Goal: Download file/media

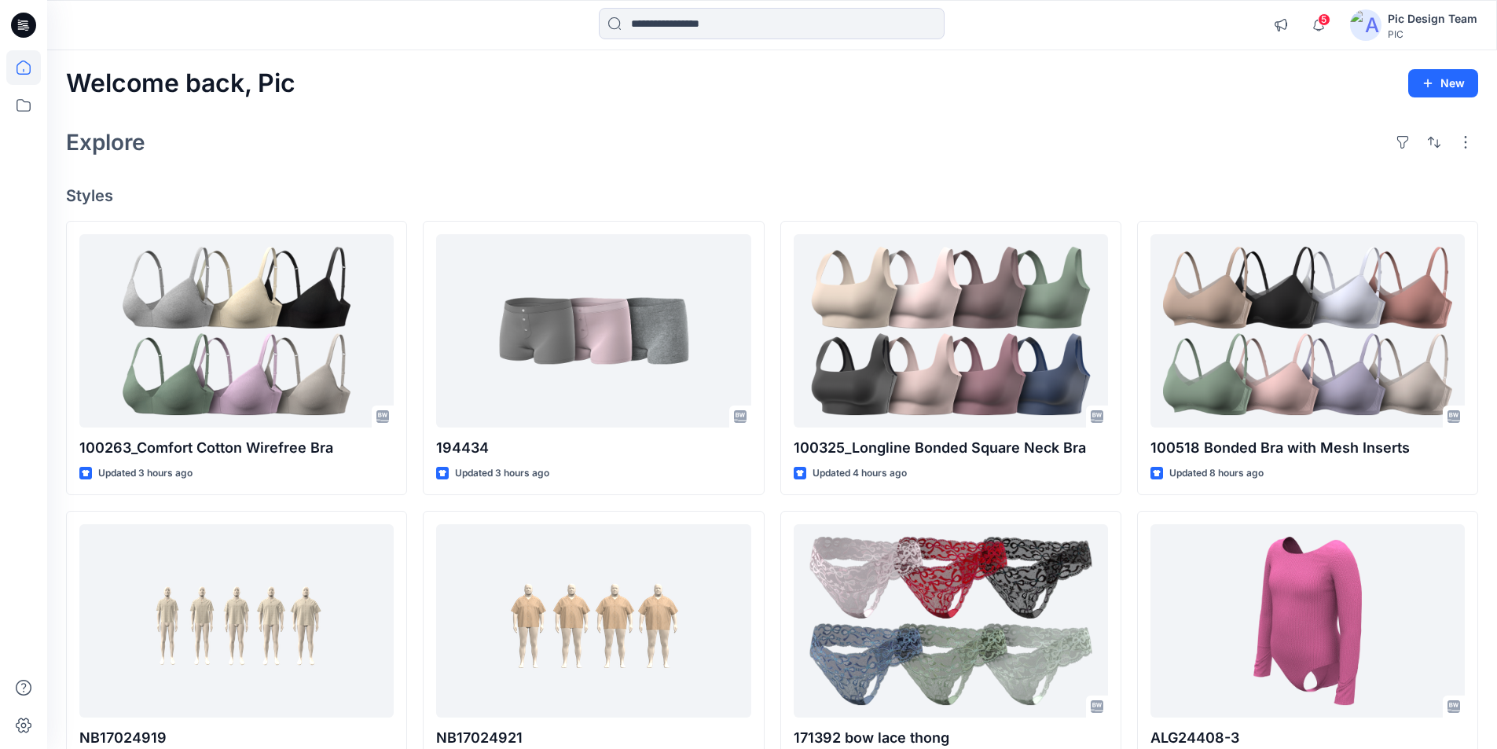
click at [22, 28] on icon at bounding box center [23, 25] width 25 height 25
click at [24, 26] on icon at bounding box center [26, 25] width 6 height 1
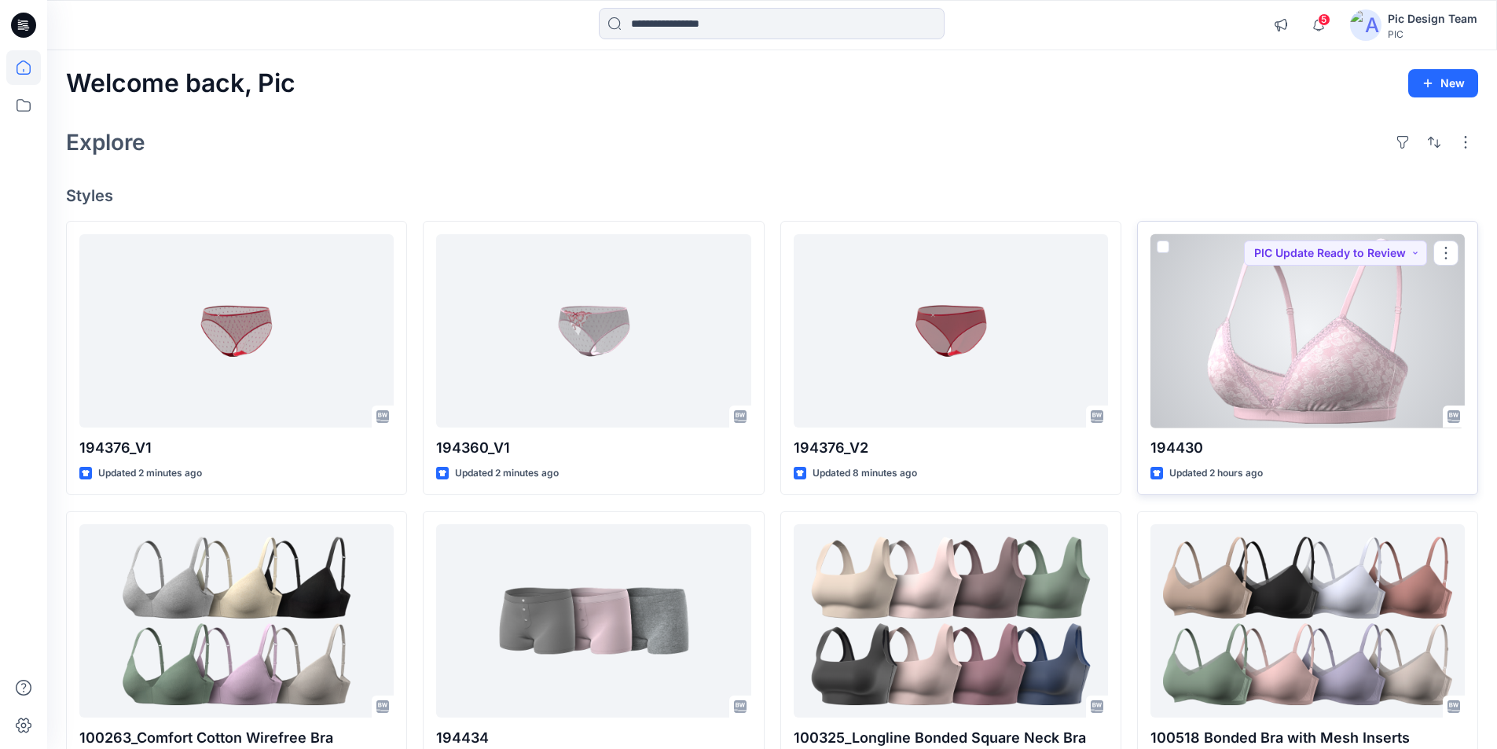
click at [1318, 310] on div at bounding box center [1308, 331] width 314 height 194
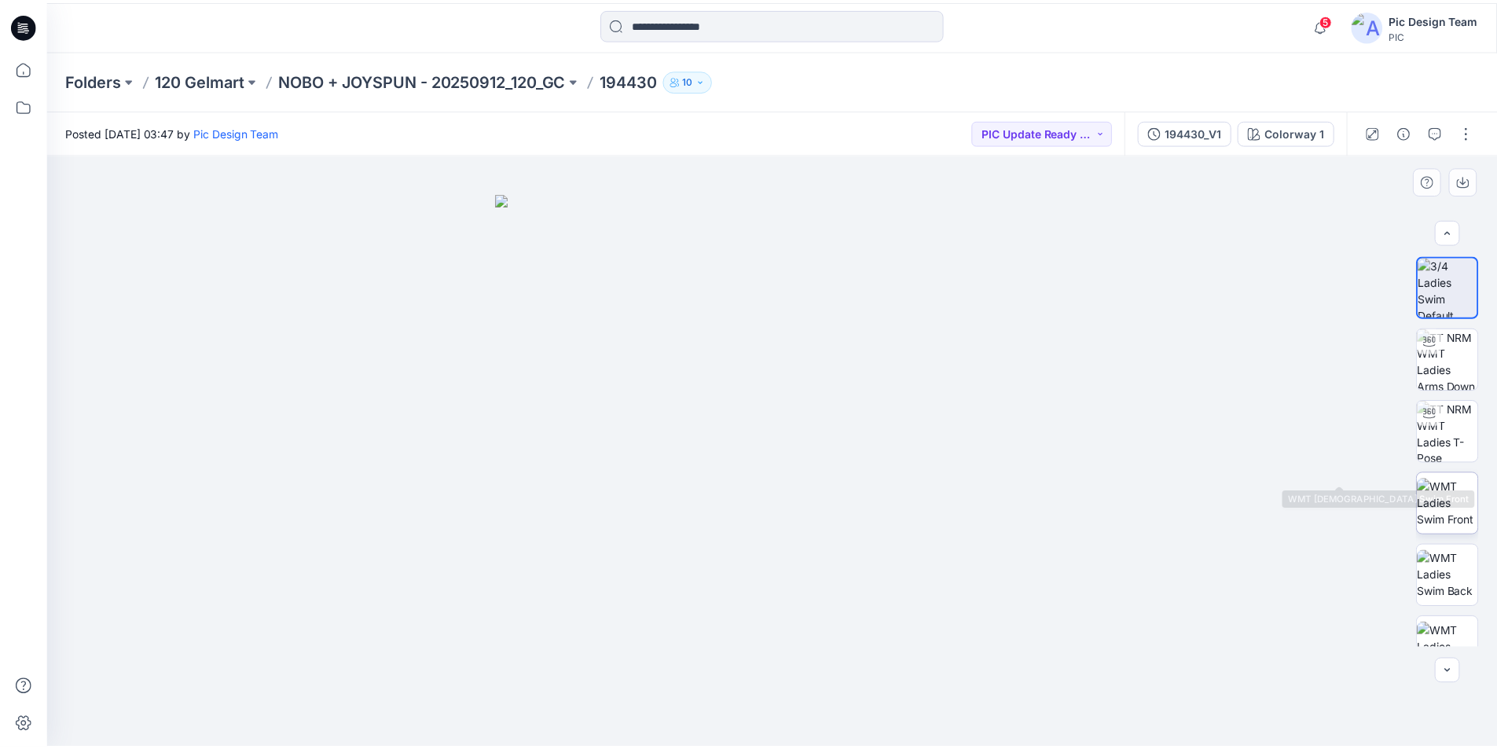
scroll to position [321, 0]
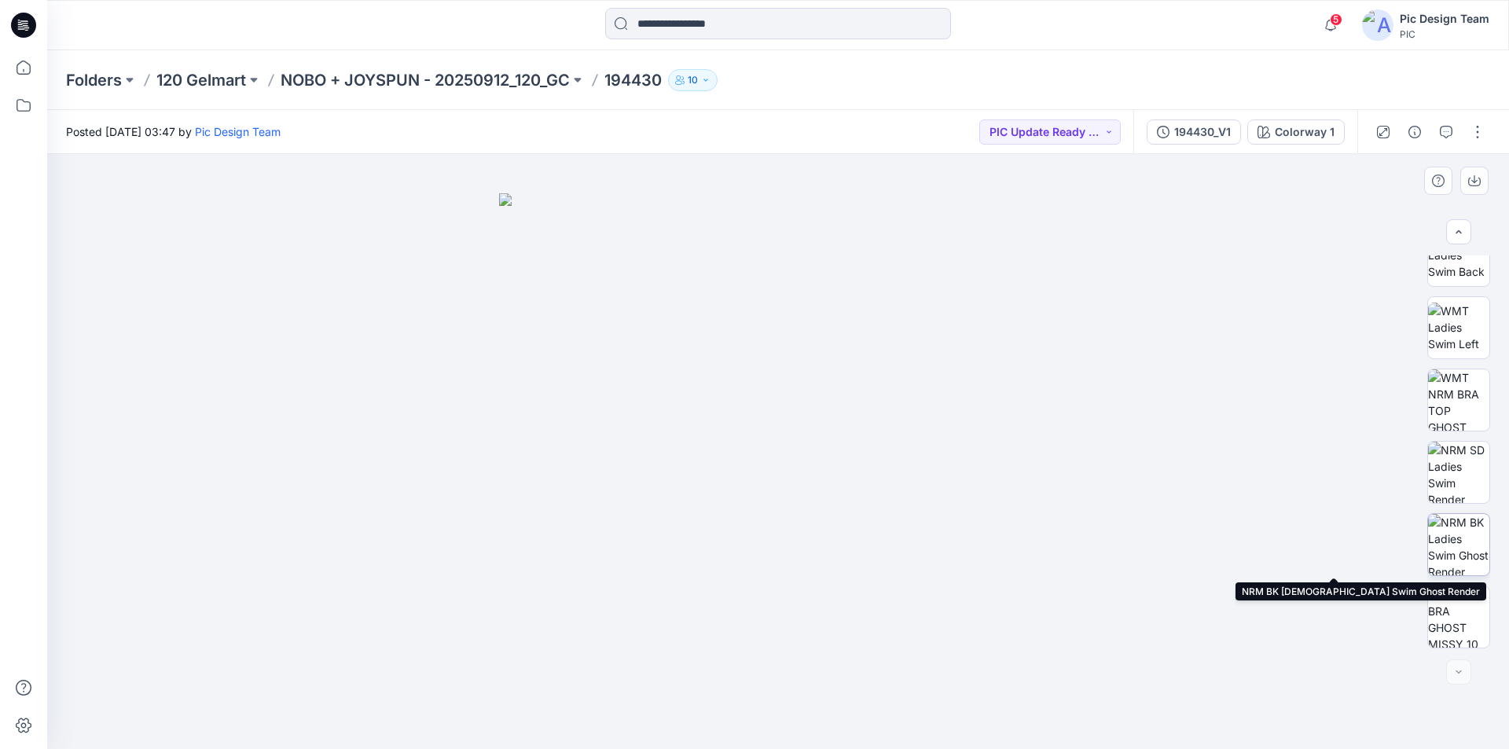
click at [1462, 549] on img at bounding box center [1458, 544] width 61 height 61
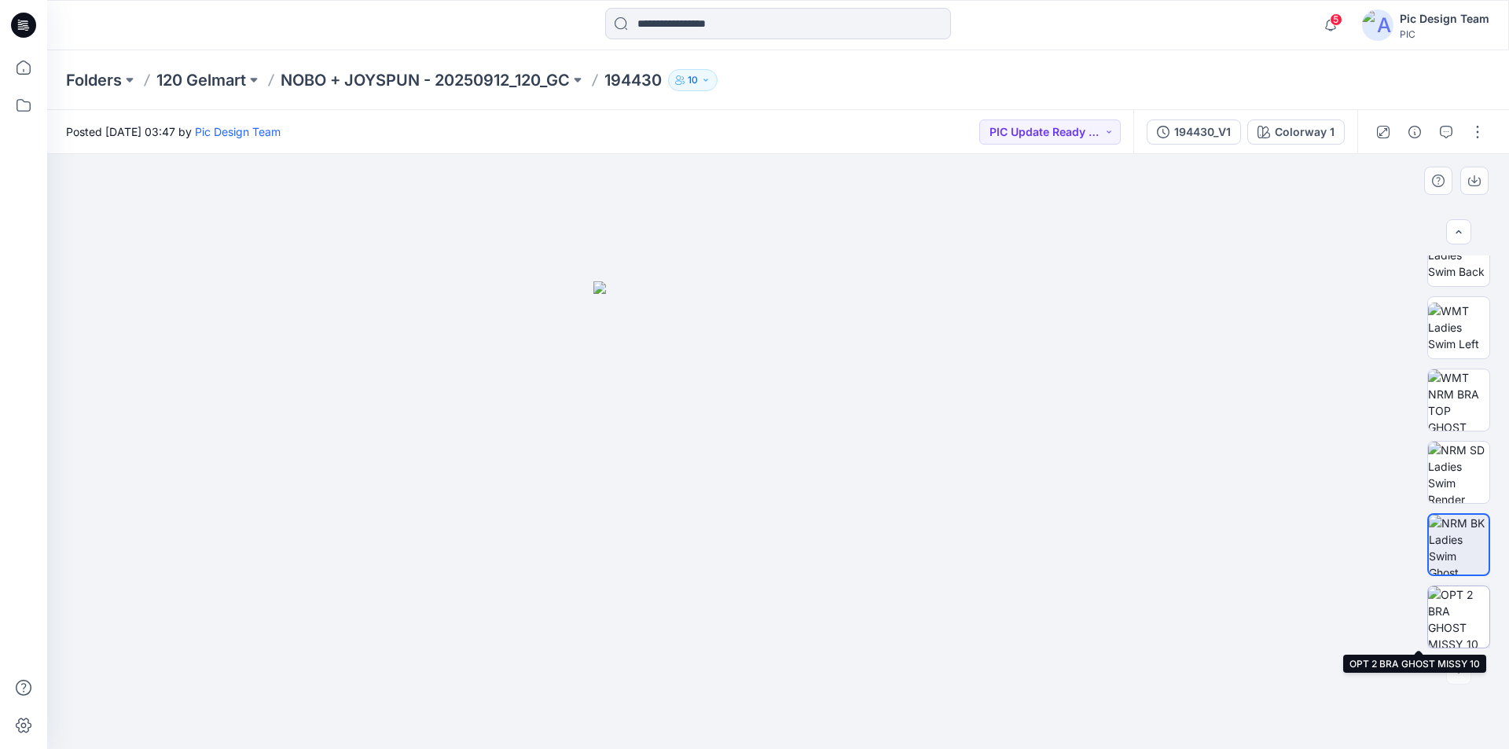
click at [1444, 606] on img at bounding box center [1458, 616] width 61 height 61
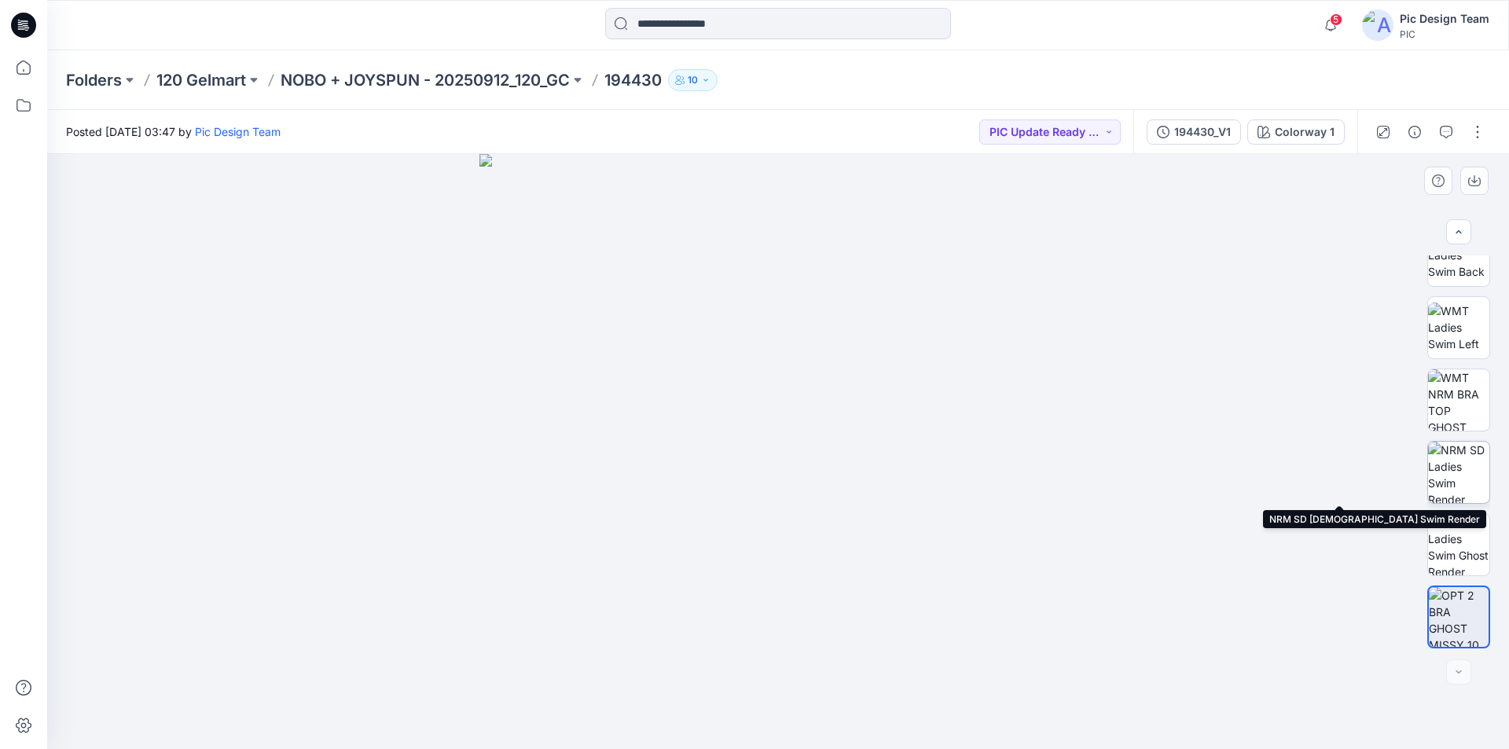
click at [1449, 468] on img at bounding box center [1458, 472] width 61 height 61
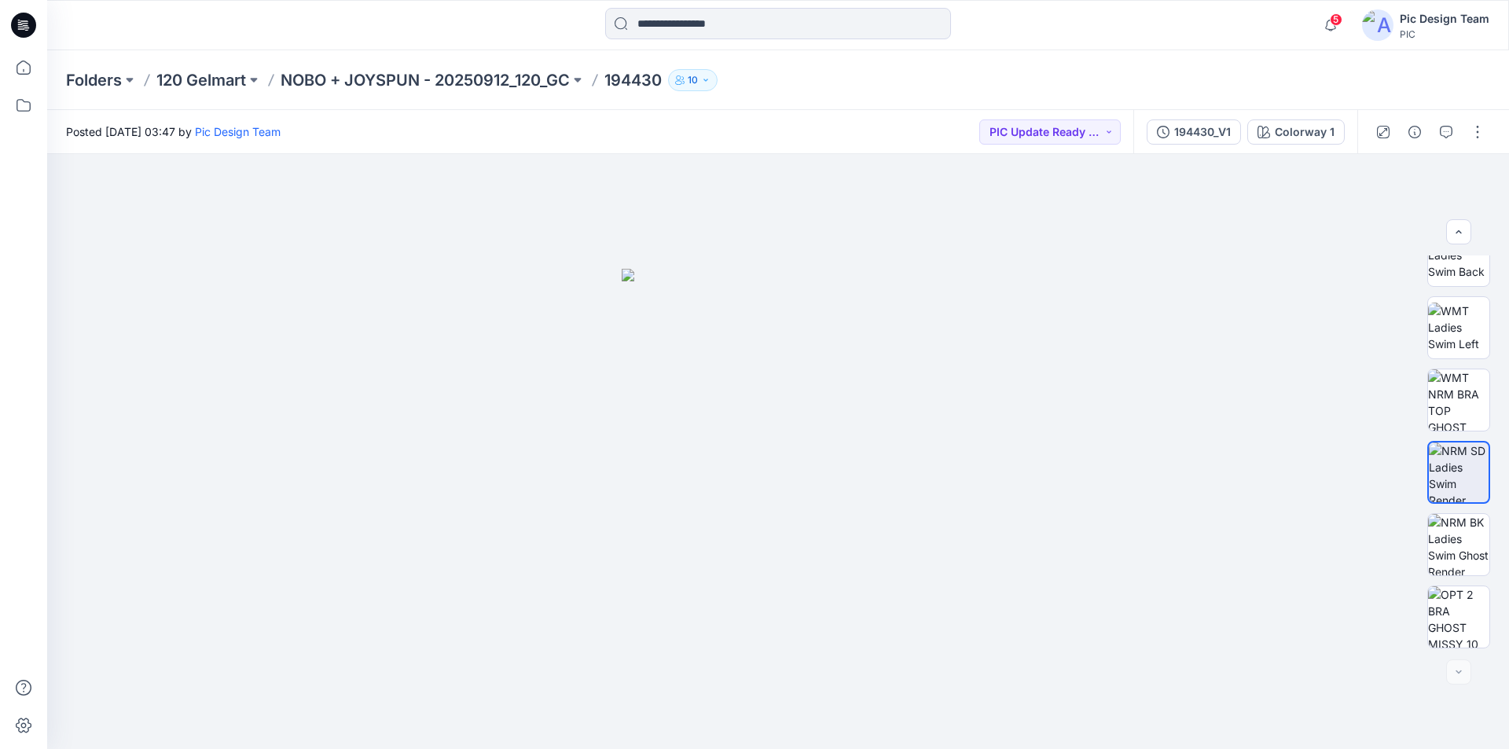
click at [19, 21] on icon at bounding box center [23, 25] width 25 height 25
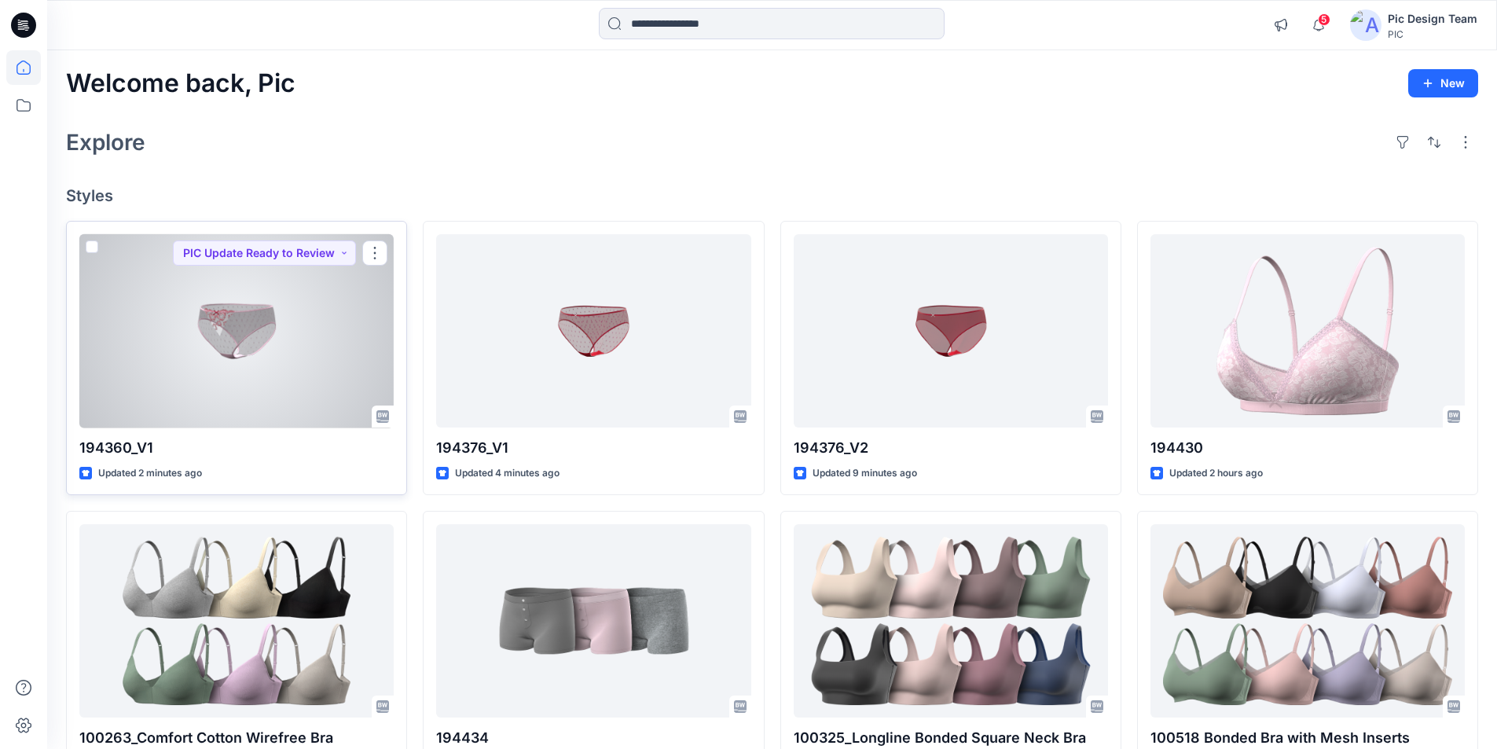
click at [313, 322] on div at bounding box center [236, 331] width 314 height 194
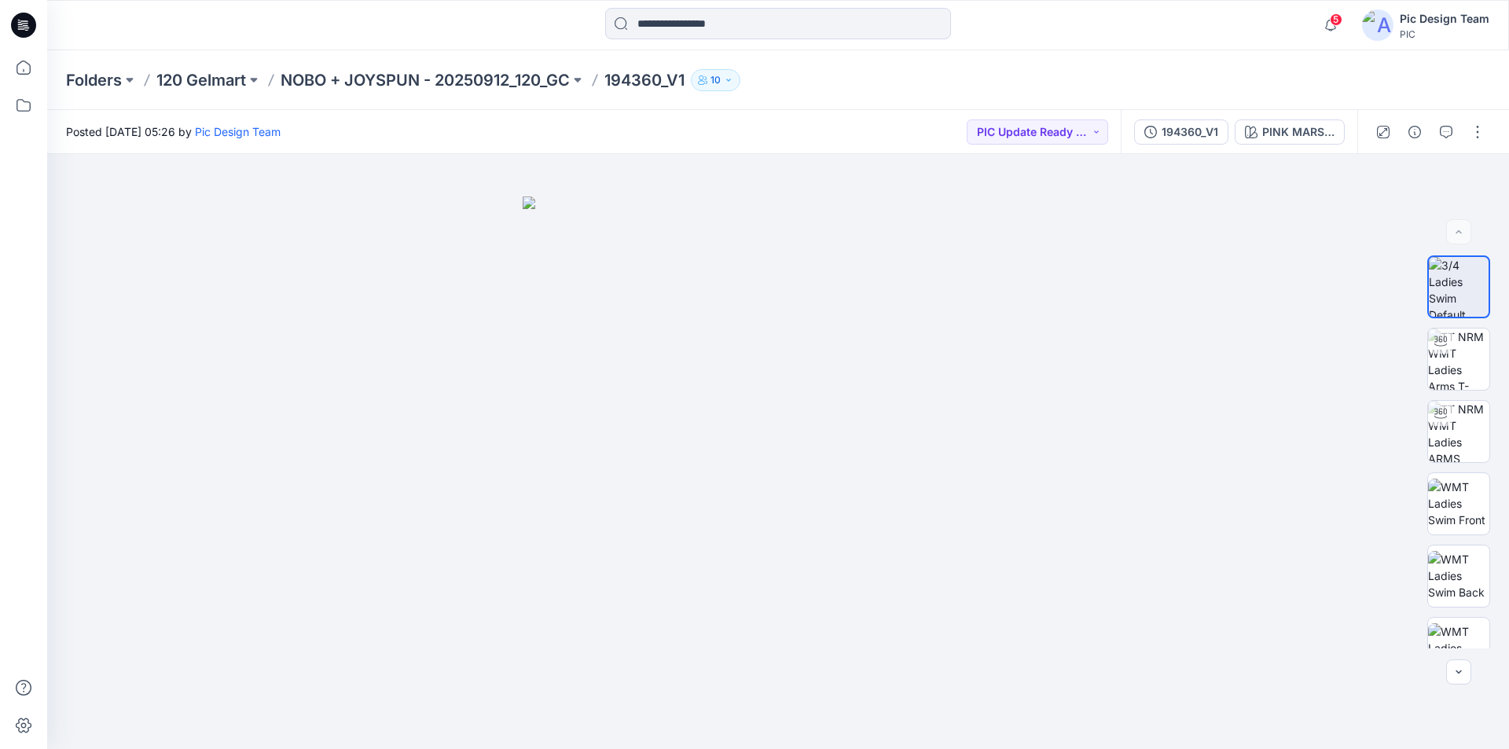
click at [21, 24] on icon at bounding box center [20, 24] width 5 height 1
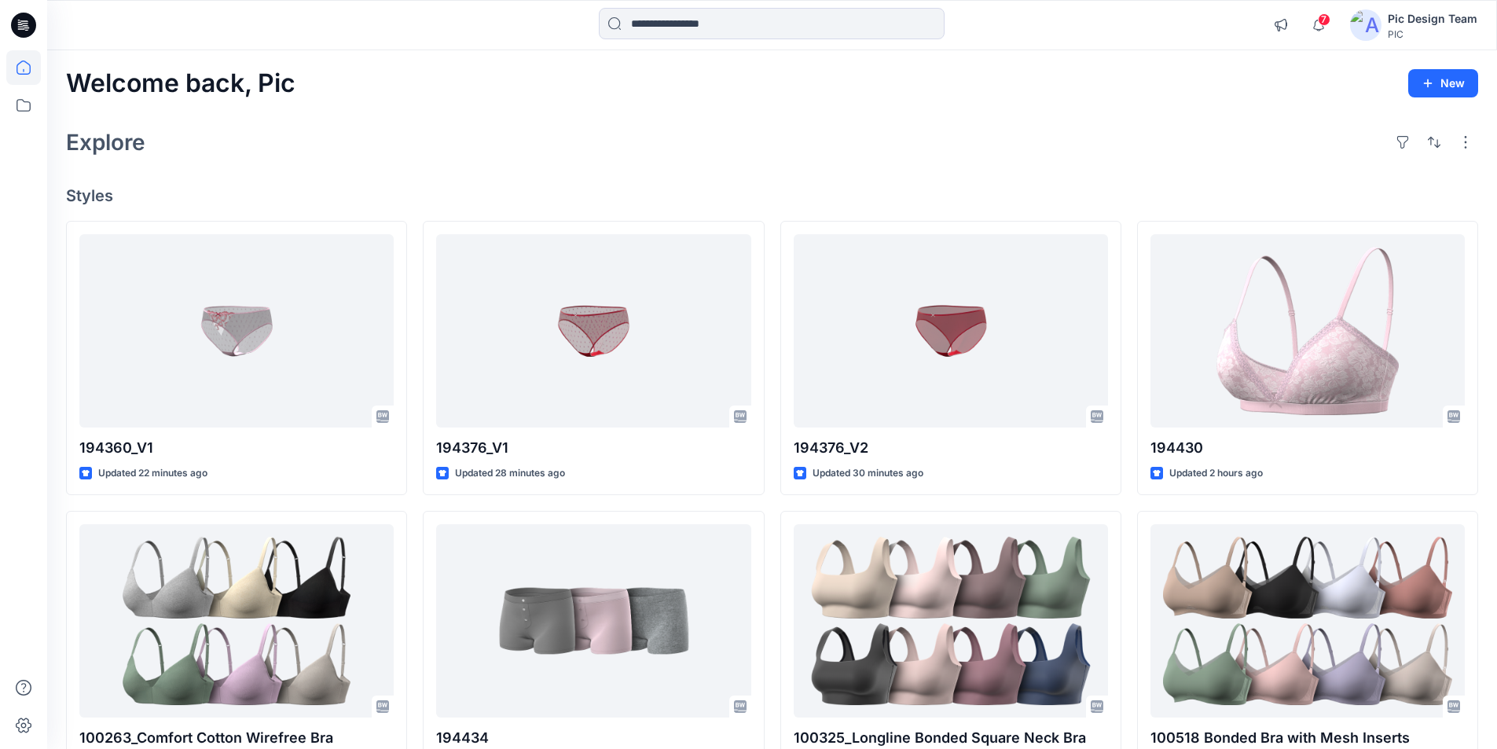
click at [31, 25] on icon at bounding box center [23, 25] width 25 height 25
click at [24, 24] on icon at bounding box center [24, 23] width 7 height 1
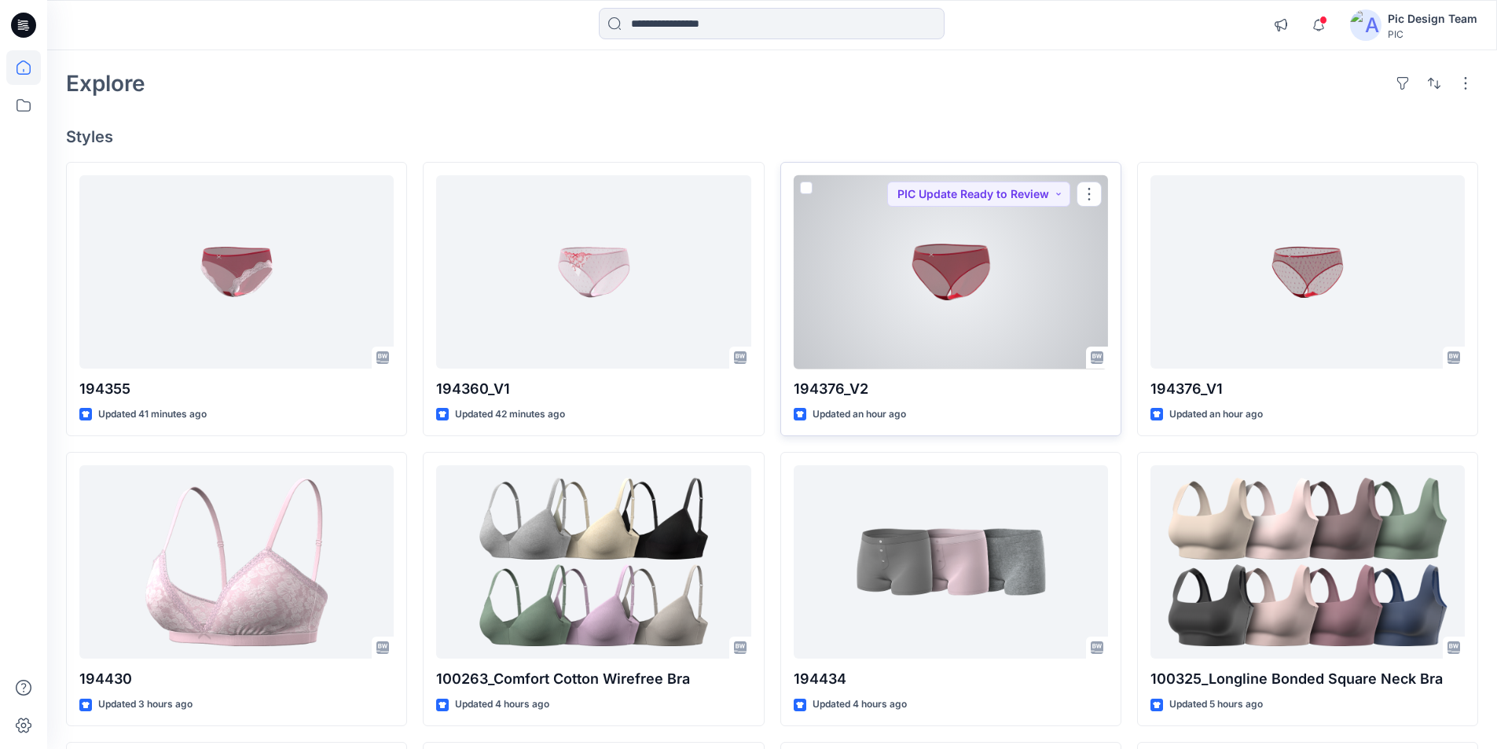
scroll to position [236, 0]
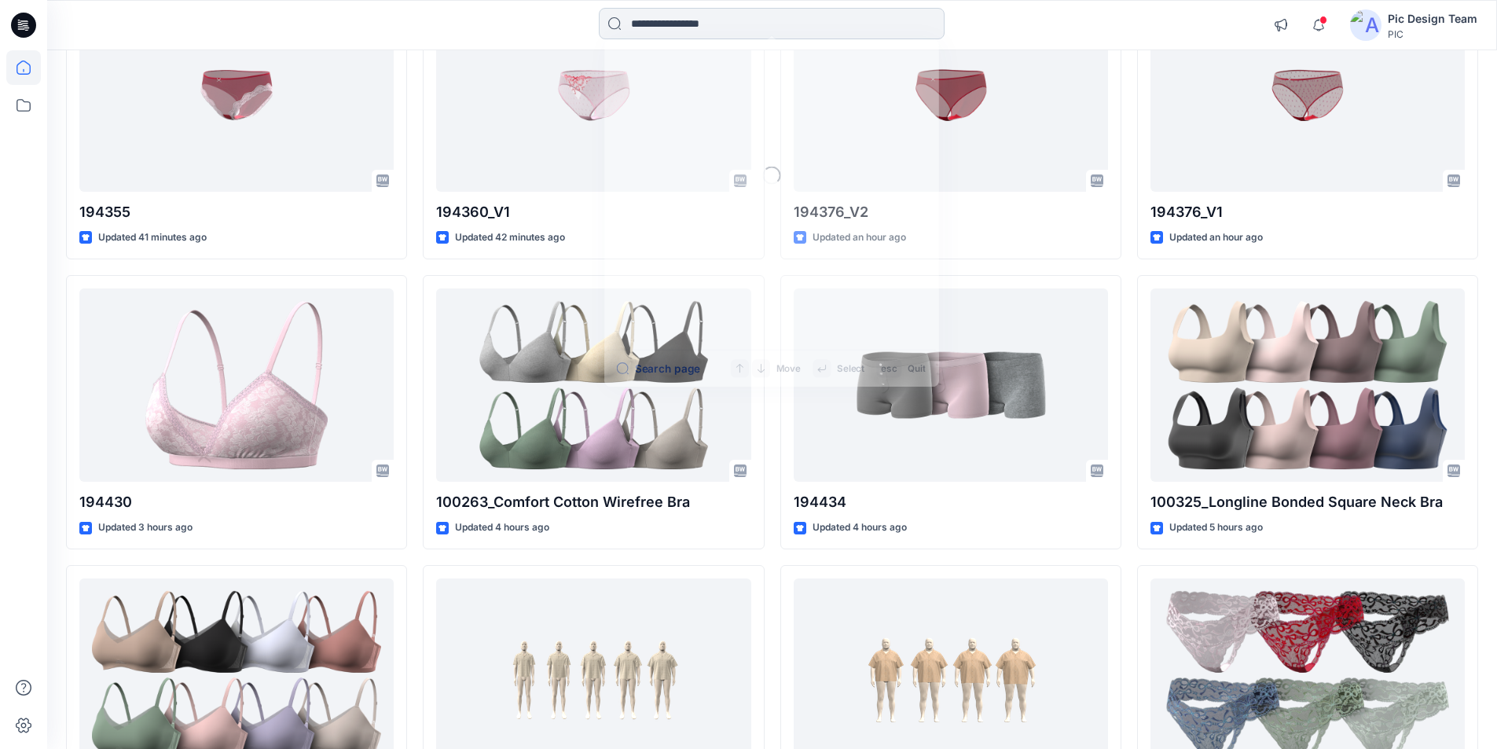
click at [764, 31] on input at bounding box center [772, 23] width 346 height 31
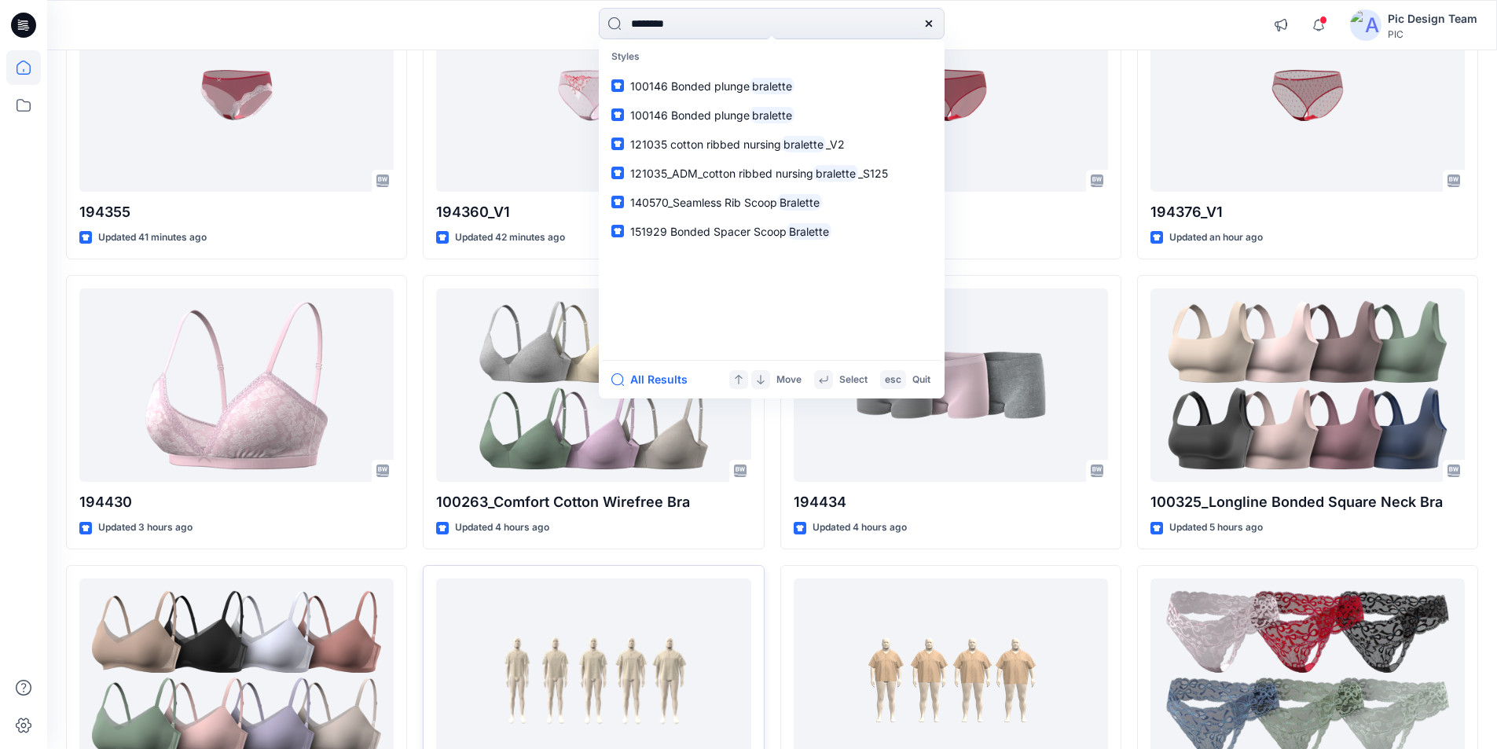
type input "********"
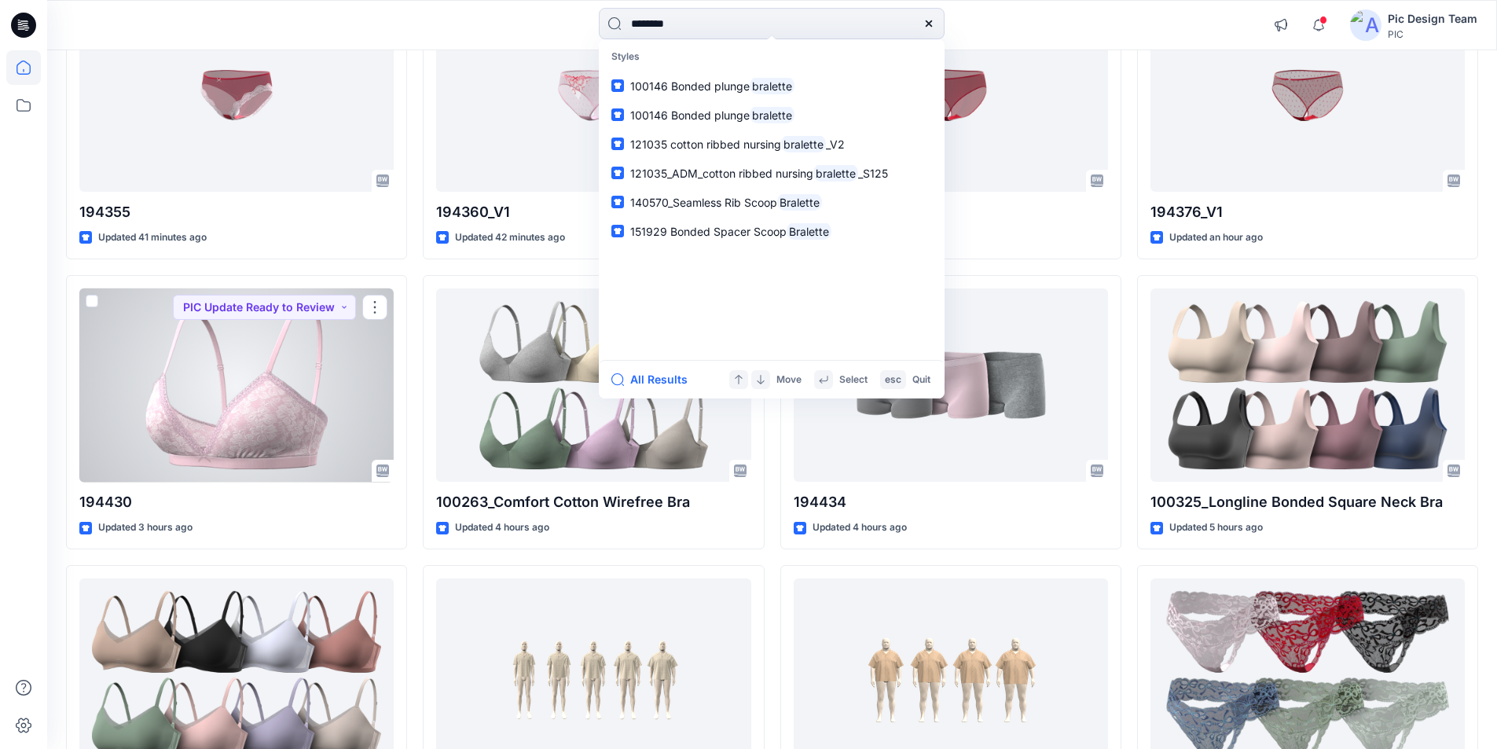
click at [277, 356] on div at bounding box center [236, 385] width 314 height 194
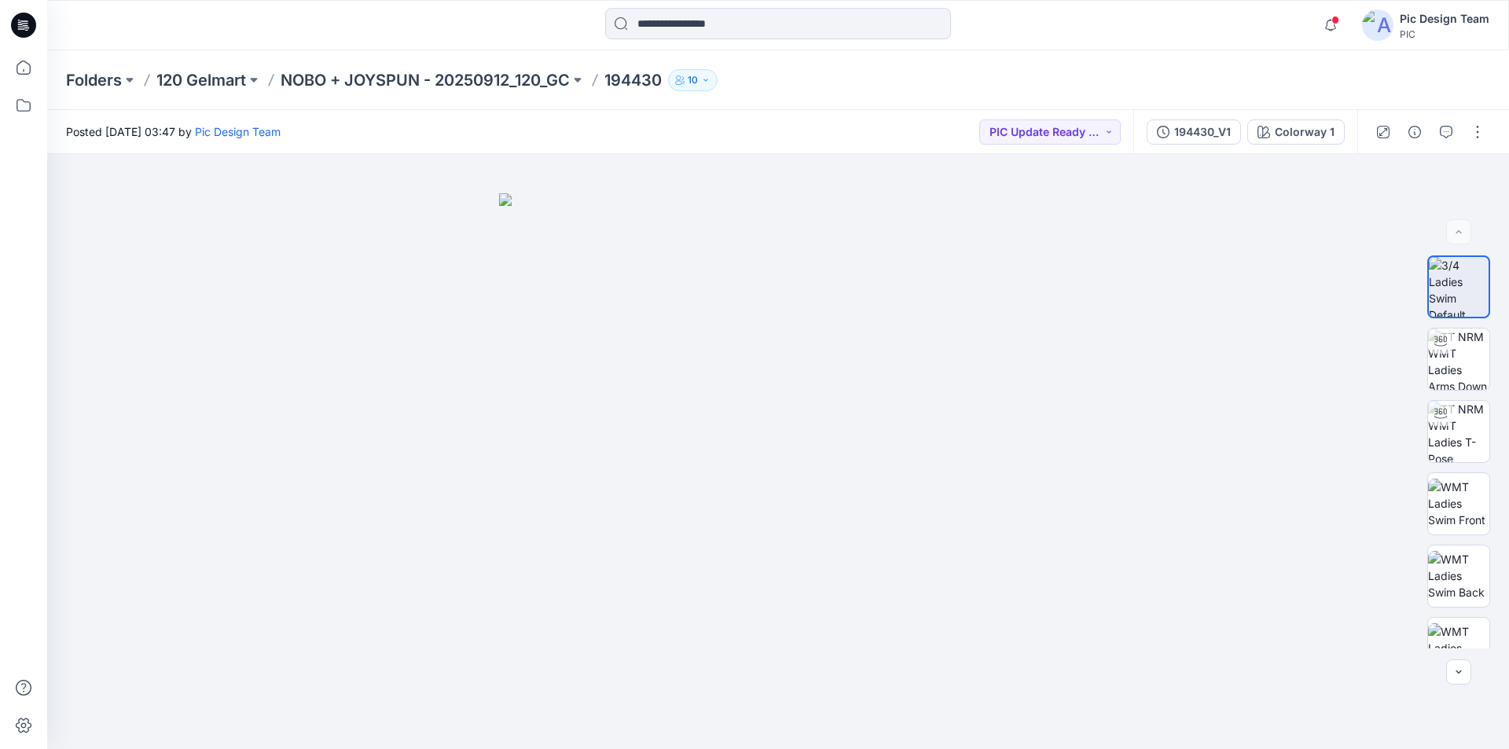
click at [14, 21] on icon at bounding box center [23, 25] width 25 height 25
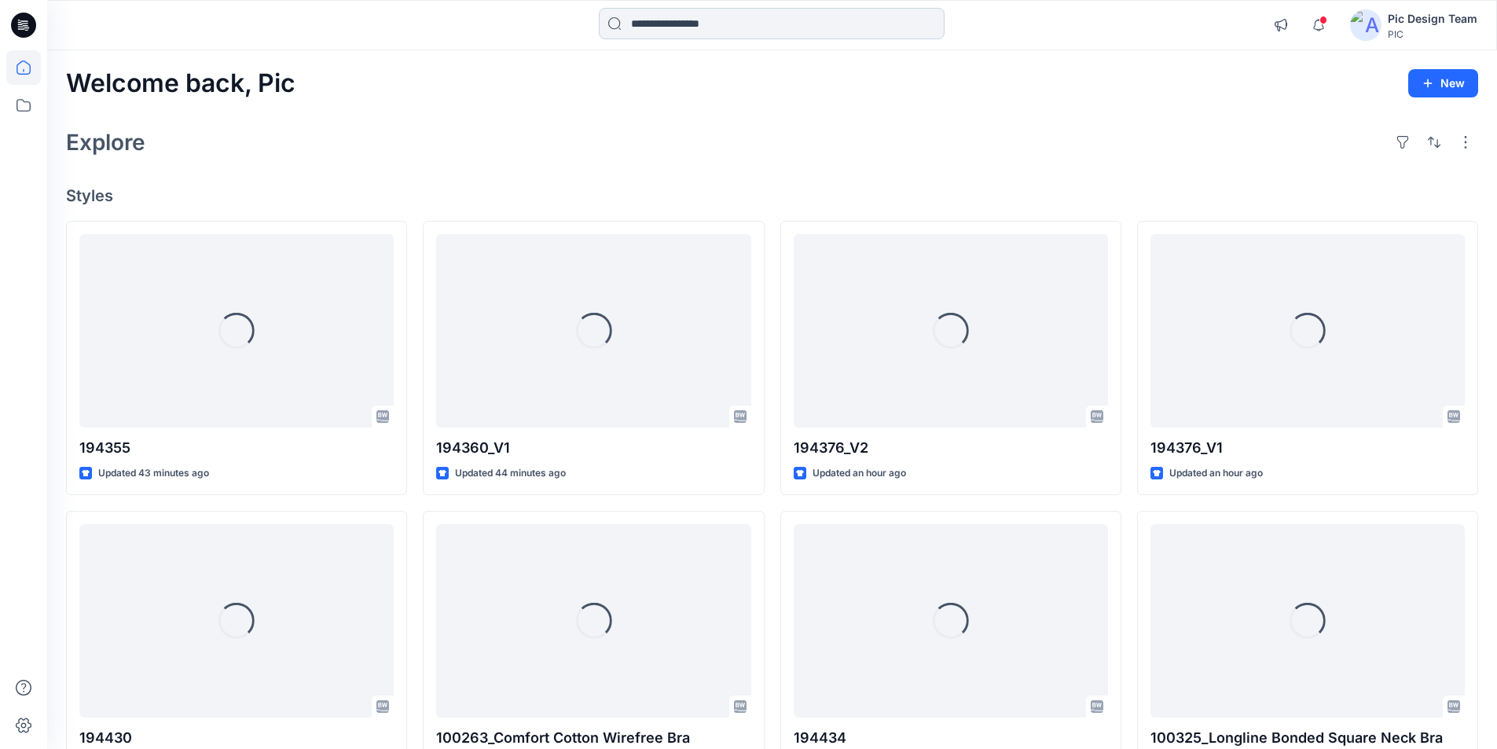
click at [674, 22] on input at bounding box center [772, 23] width 346 height 31
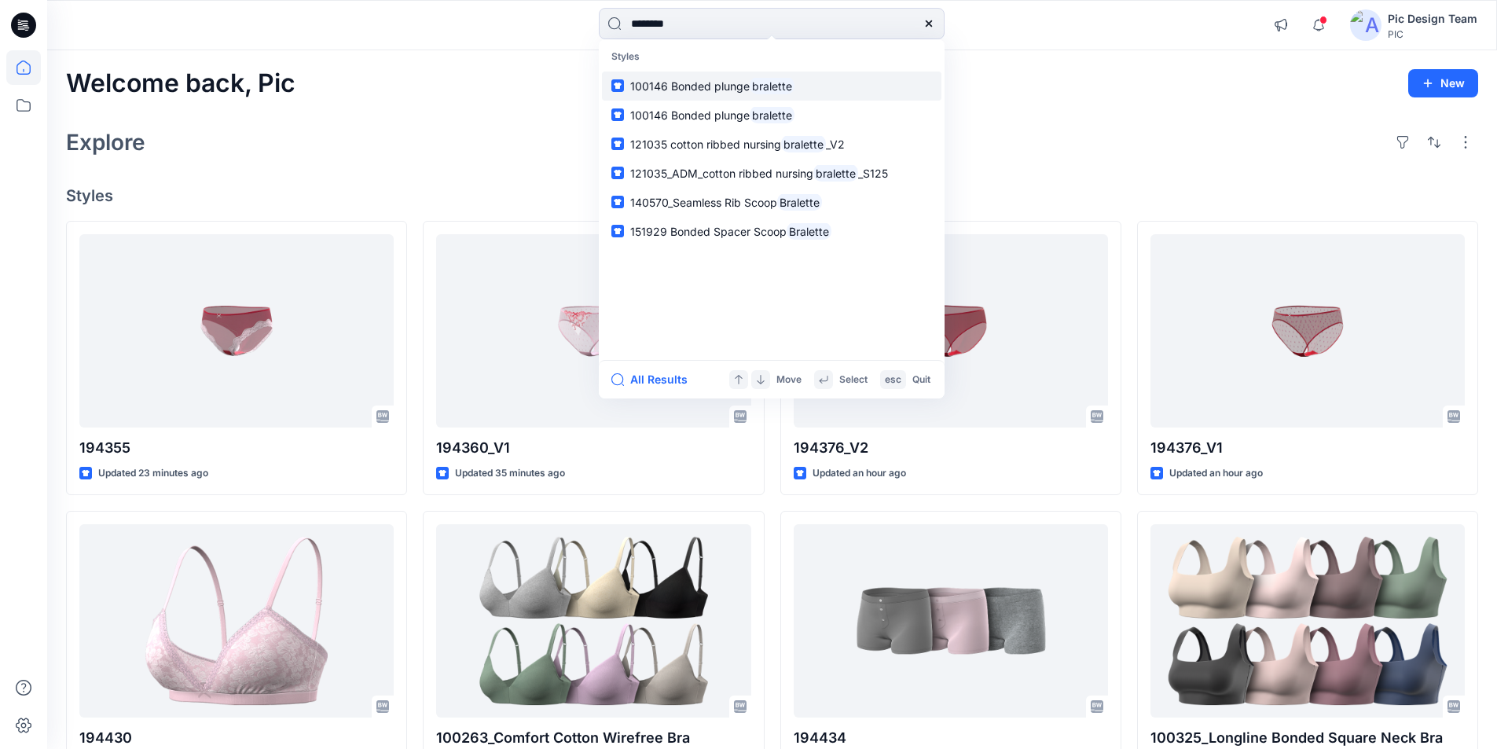
type input "********"
drag, startPoint x: 725, startPoint y: 102, endPoint x: 704, endPoint y: 126, distance: 31.2
click at [704, 138] on span "121035 cotton ribbed nursing" at bounding box center [705, 144] width 151 height 13
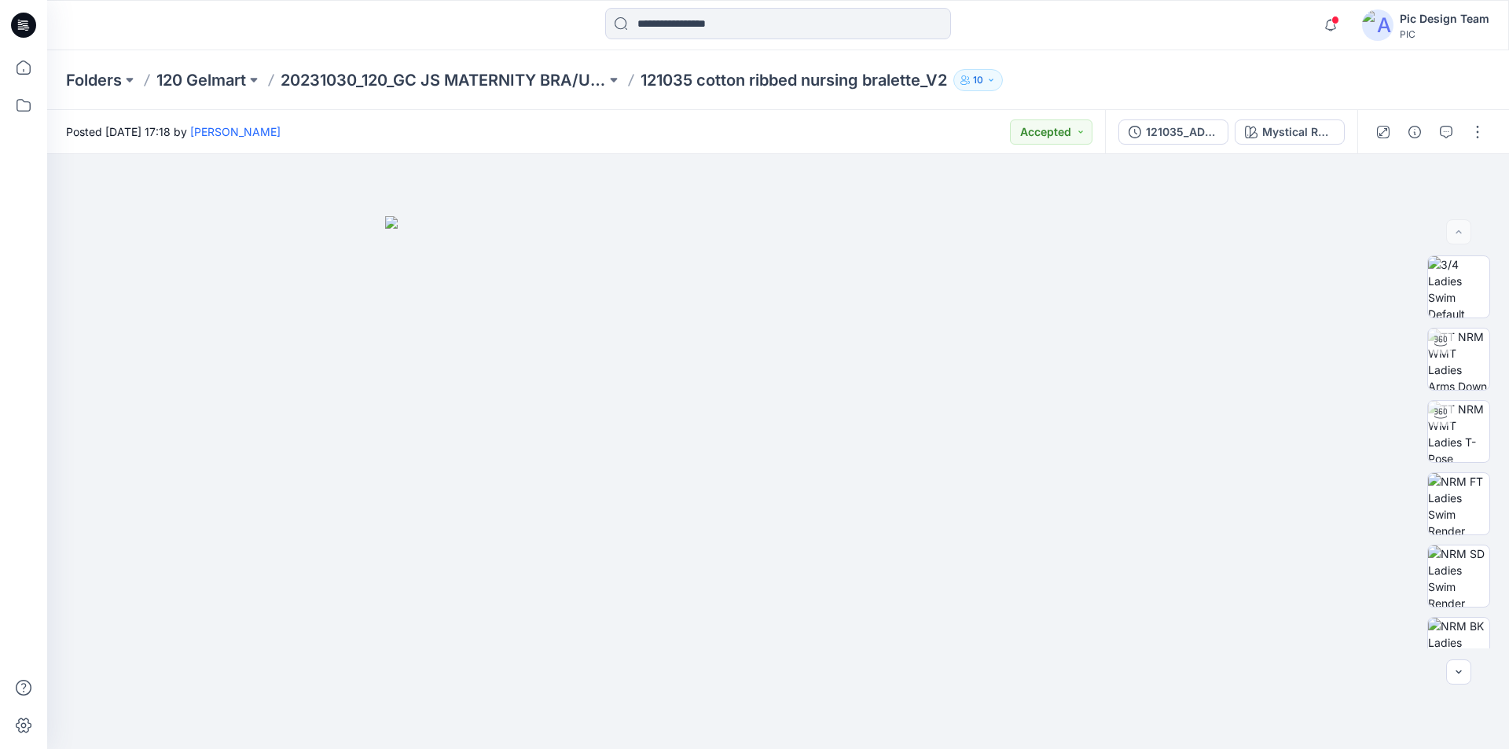
click at [16, 19] on icon at bounding box center [23, 25] width 25 height 25
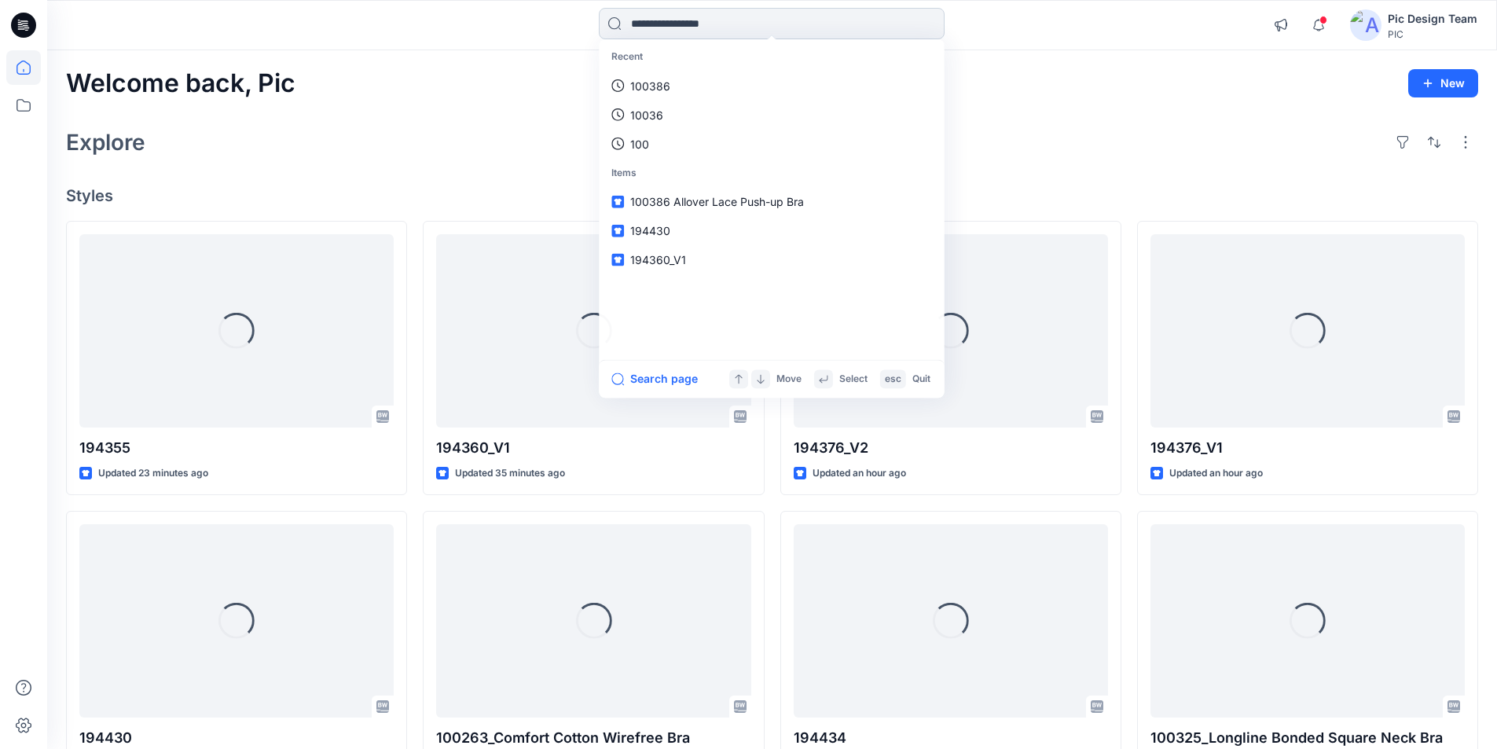
click at [697, 25] on input at bounding box center [772, 23] width 346 height 31
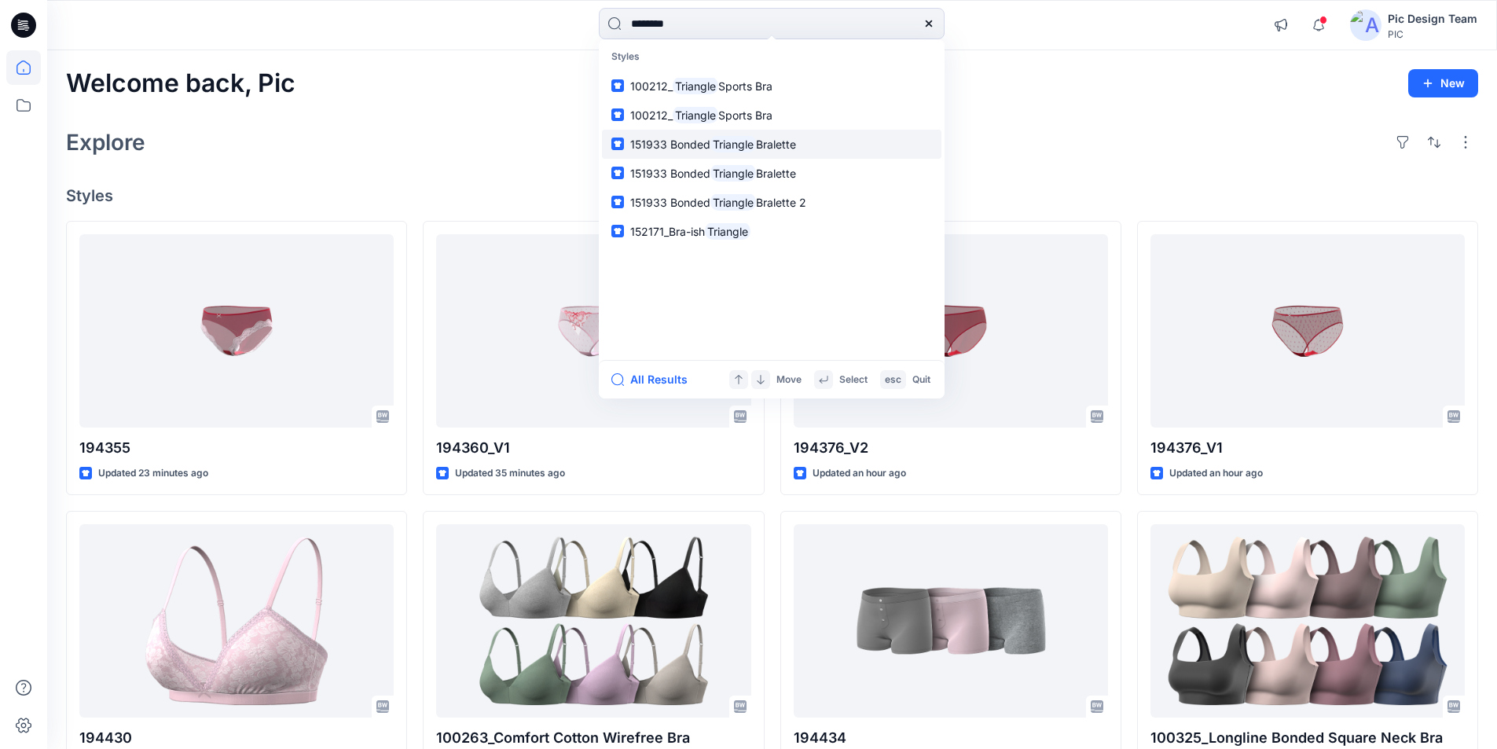
type input "********"
click at [928, 24] on icon at bounding box center [929, 23] width 6 height 6
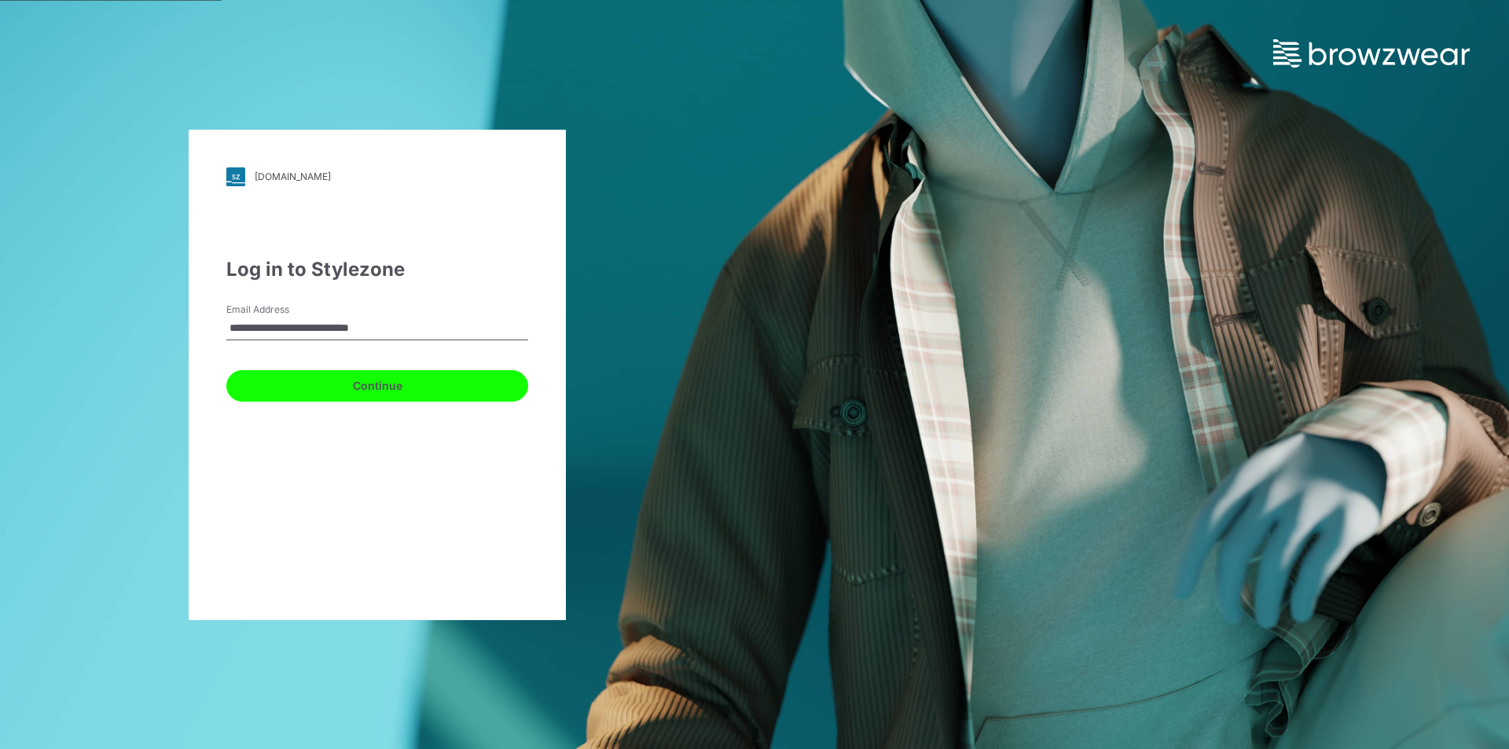
click at [367, 389] on button "Continue" at bounding box center [377, 385] width 302 height 31
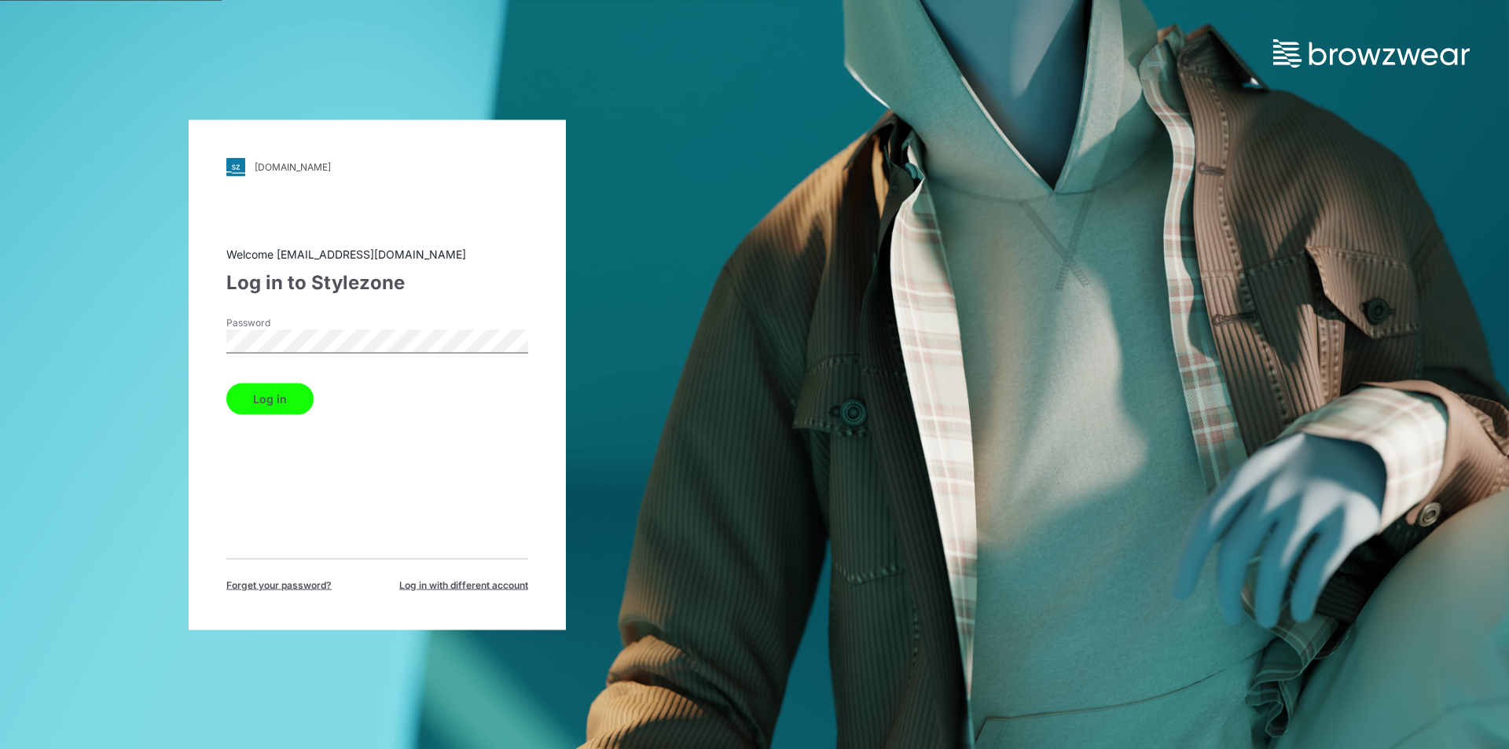
click at [272, 392] on button "Log in" at bounding box center [269, 398] width 87 height 31
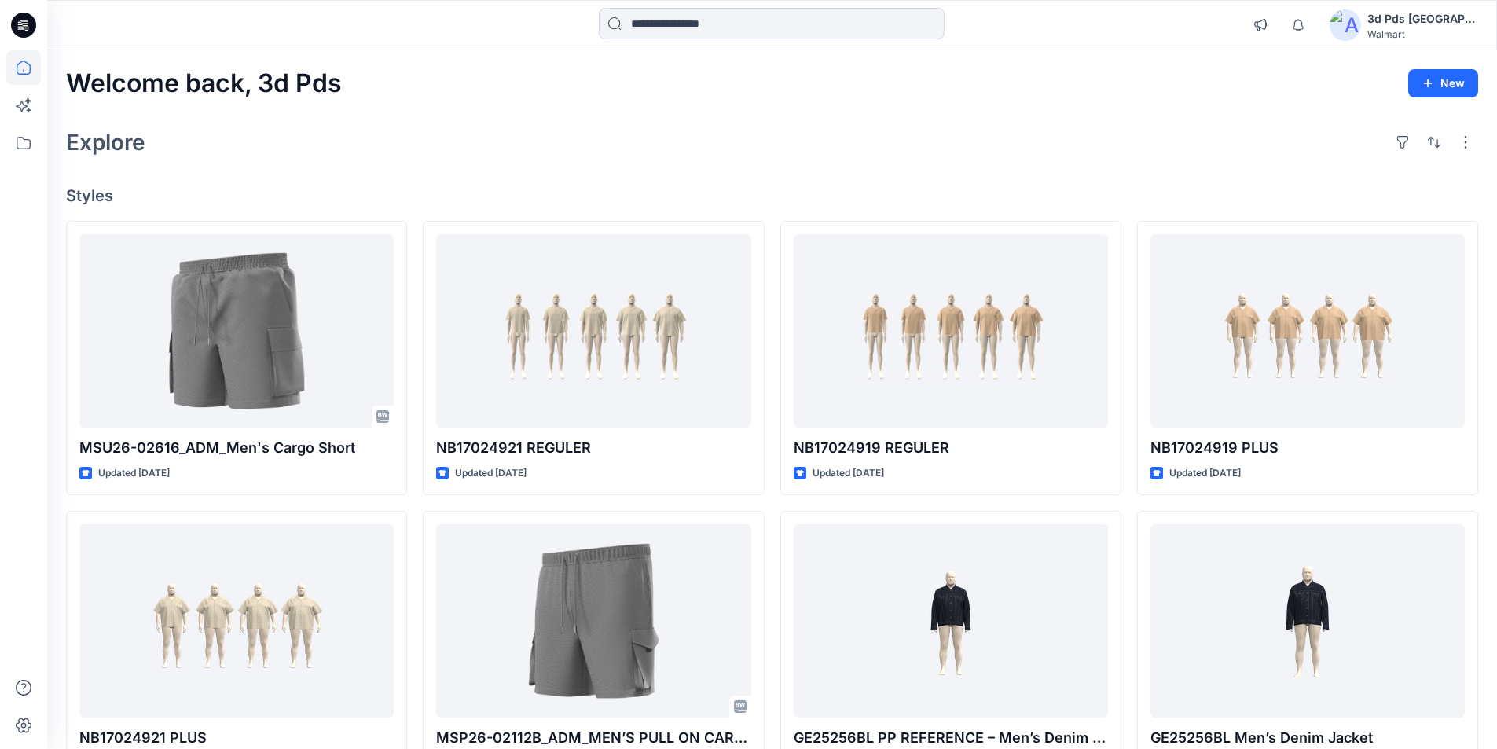
click at [1413, 17] on div "3d Pds Far East" at bounding box center [1423, 18] width 110 height 19
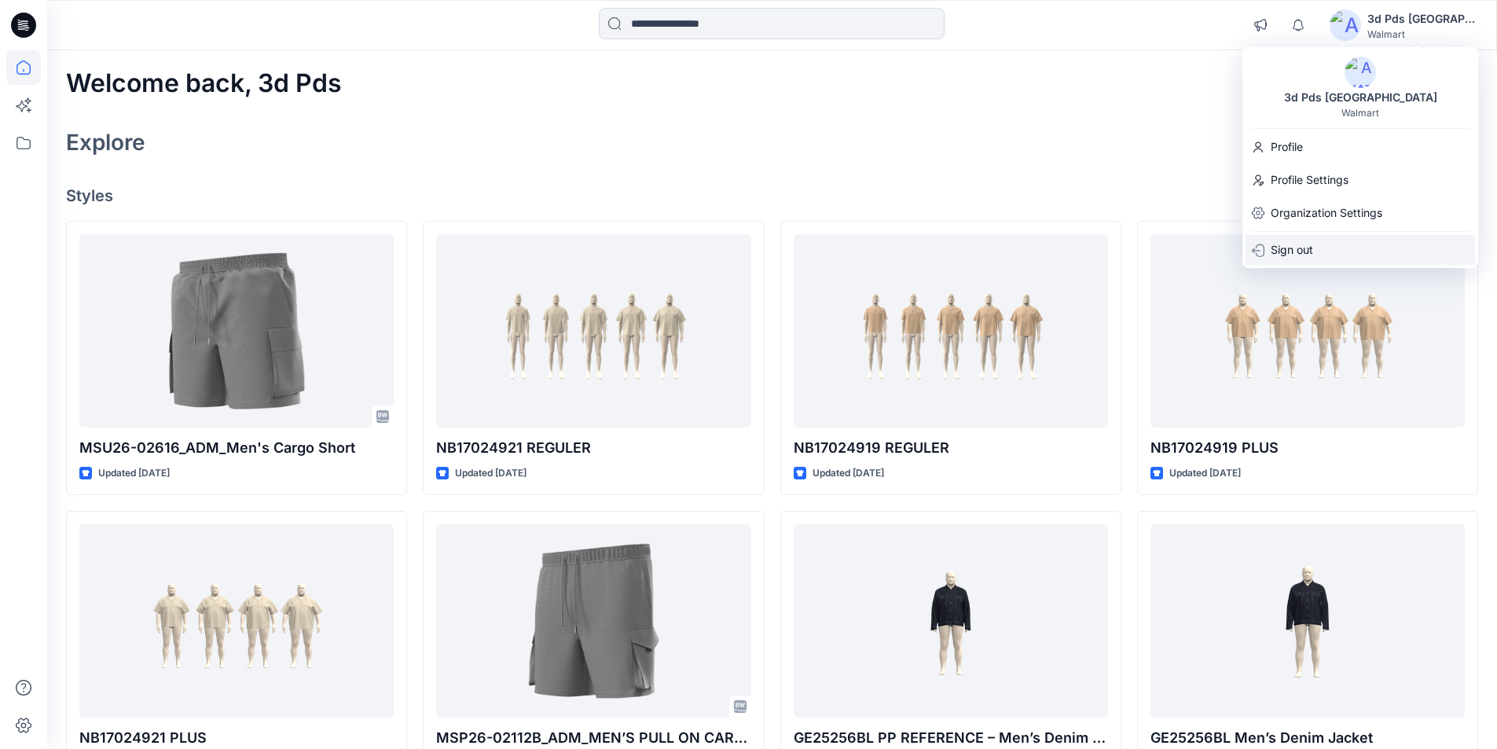
click at [1296, 257] on p "Sign out" at bounding box center [1292, 250] width 42 height 30
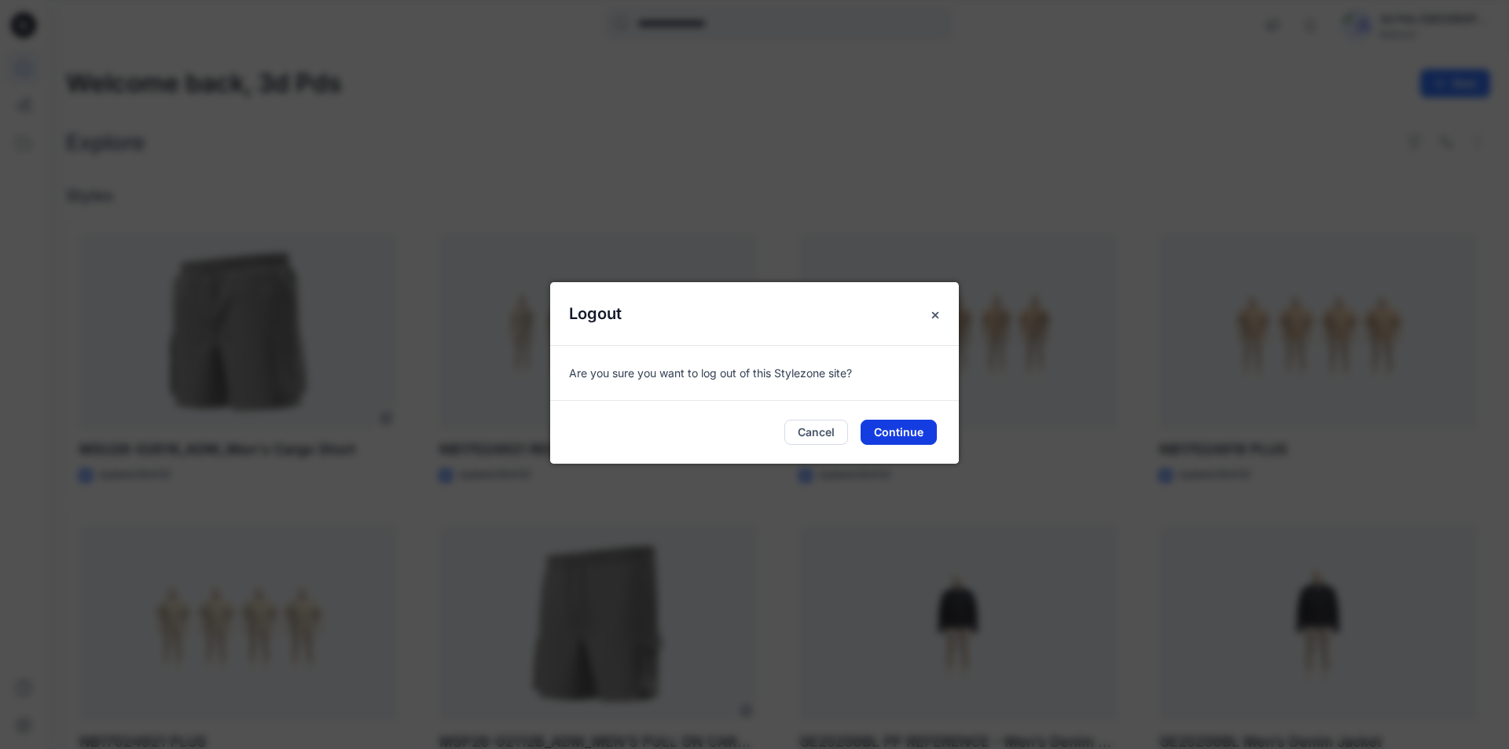
click at [908, 424] on button "Continue" at bounding box center [899, 432] width 76 height 25
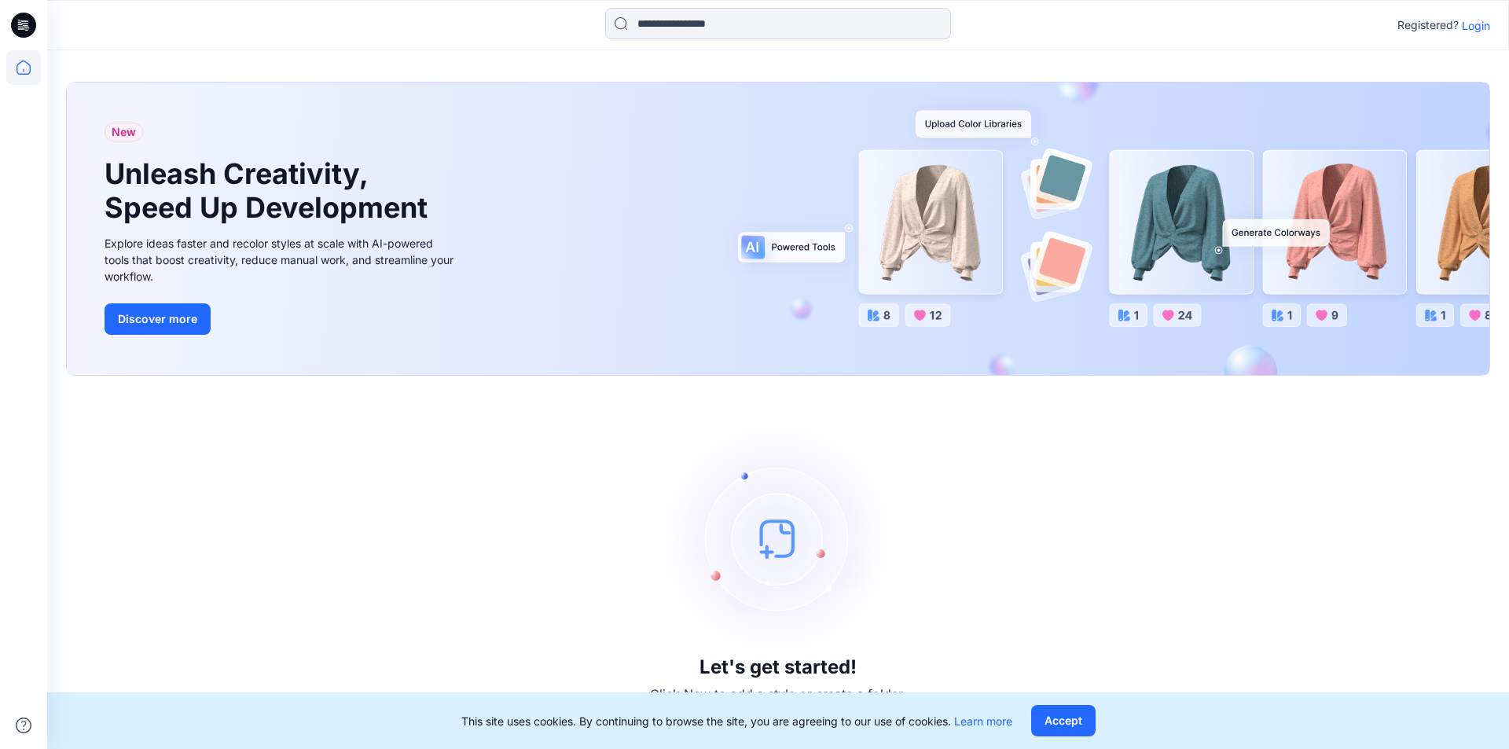
click at [1488, 26] on p "Login" at bounding box center [1476, 25] width 28 height 17
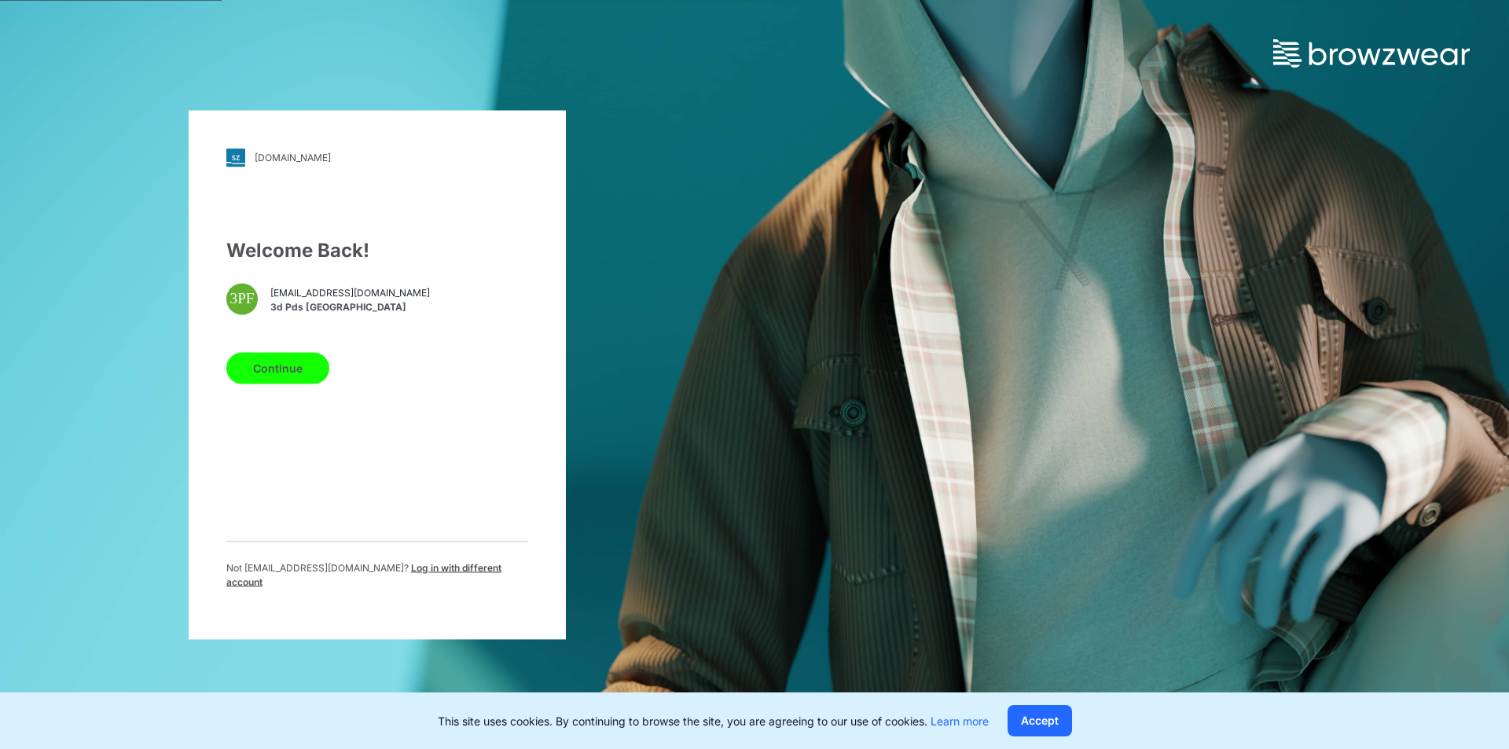
click at [454, 575] on span "Log in with different account" at bounding box center [363, 574] width 275 height 26
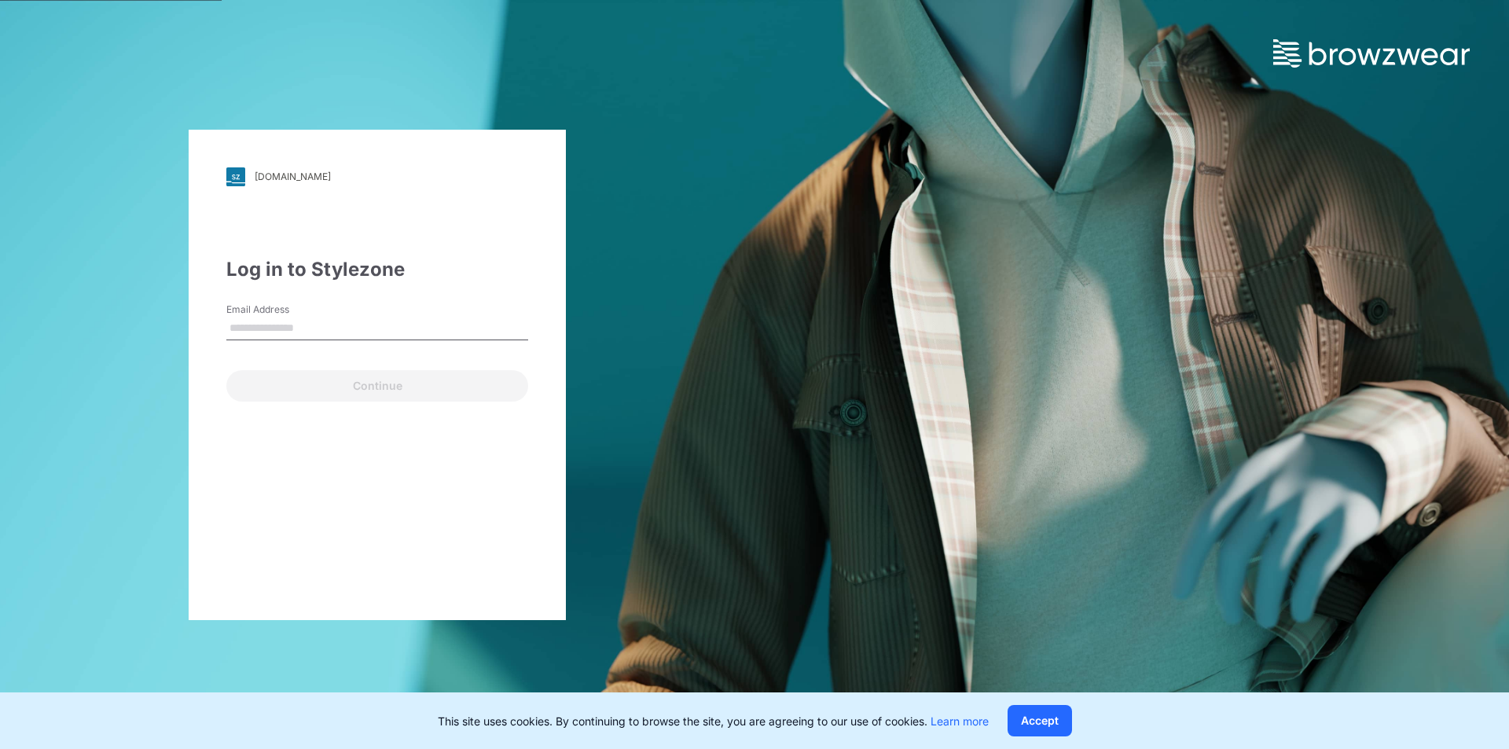
type input "**********"
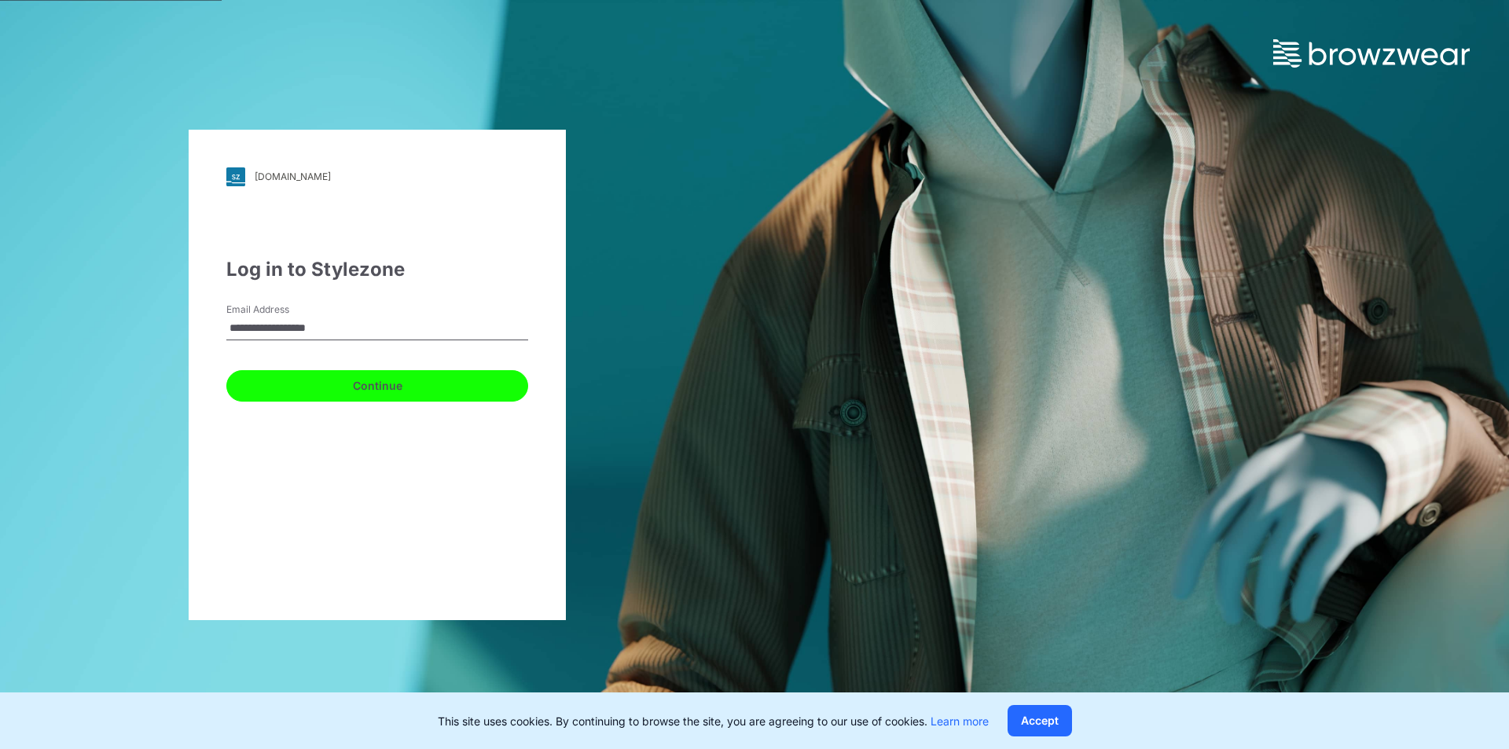
click at [317, 388] on button "Continue" at bounding box center [377, 385] width 302 height 31
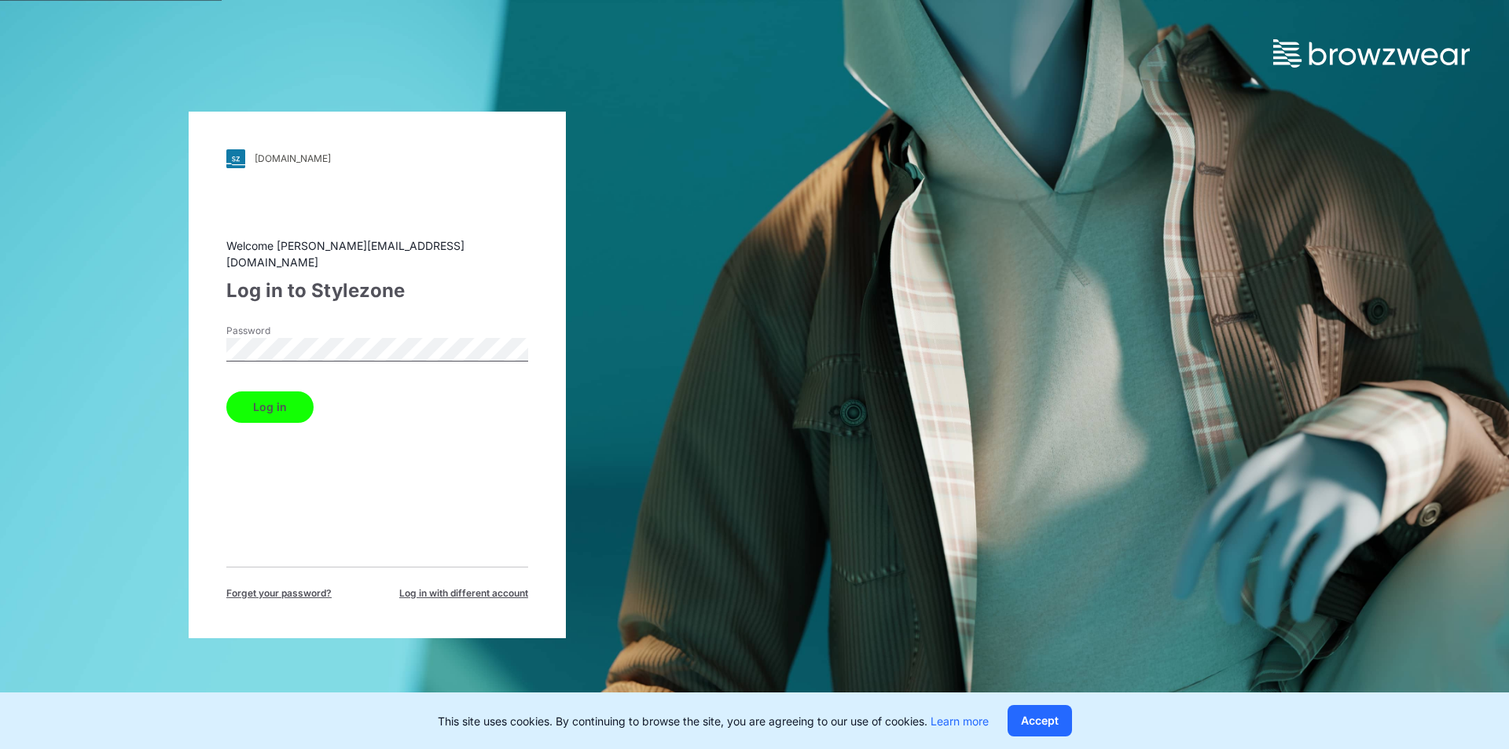
click at [295, 402] on button "Log in" at bounding box center [269, 406] width 87 height 31
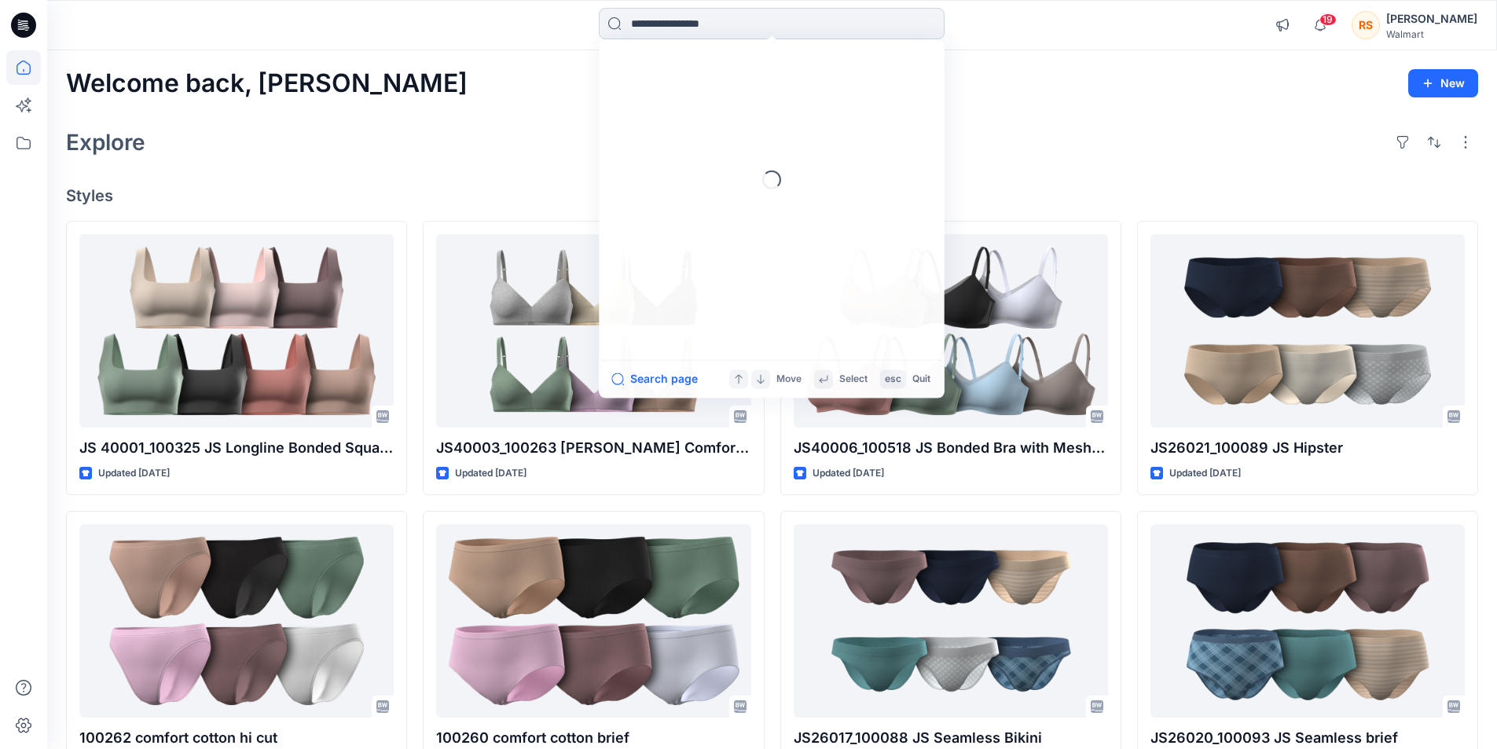
click at [847, 20] on input at bounding box center [772, 23] width 346 height 31
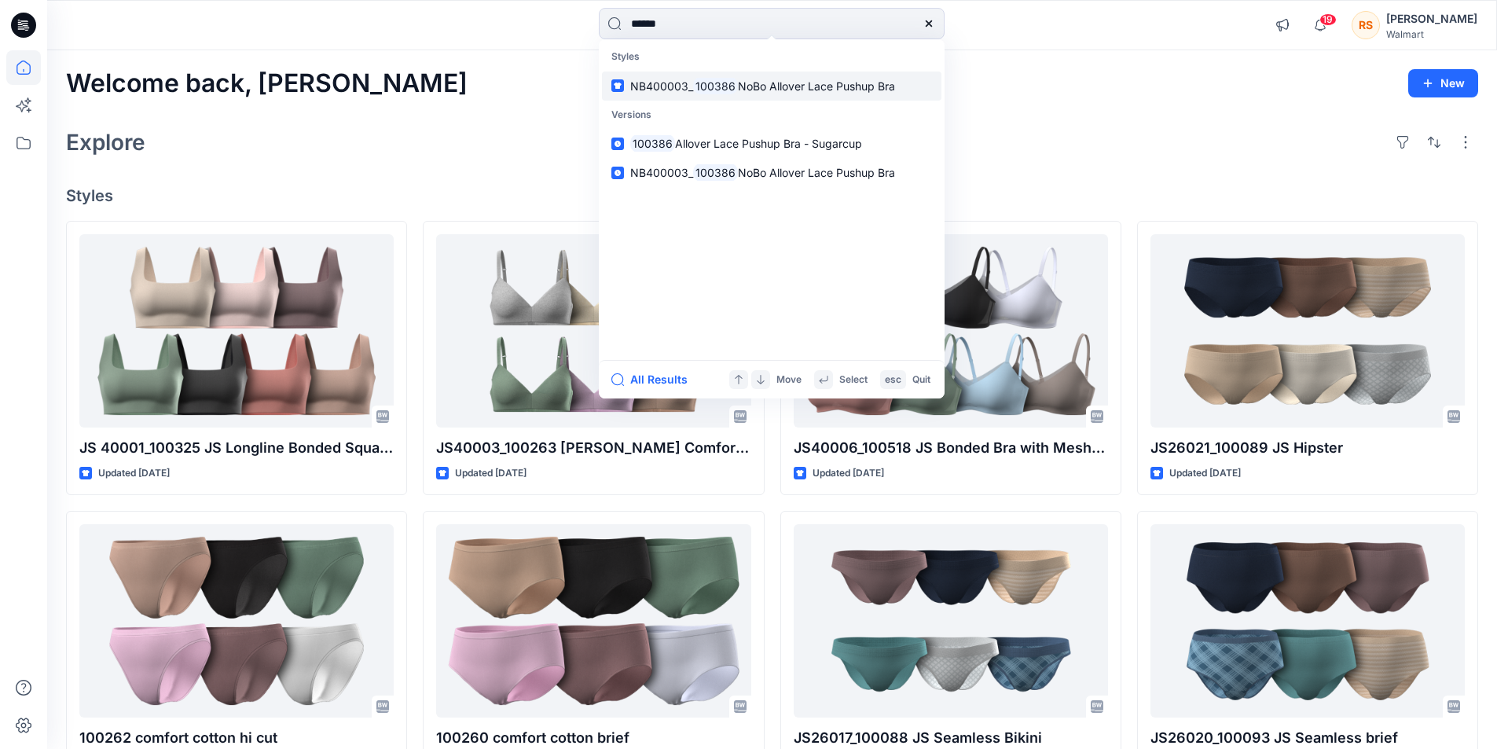
type input "******"
click at [770, 79] on span "NoBo Allover Lace Pushup Bra" at bounding box center [816, 85] width 157 height 13
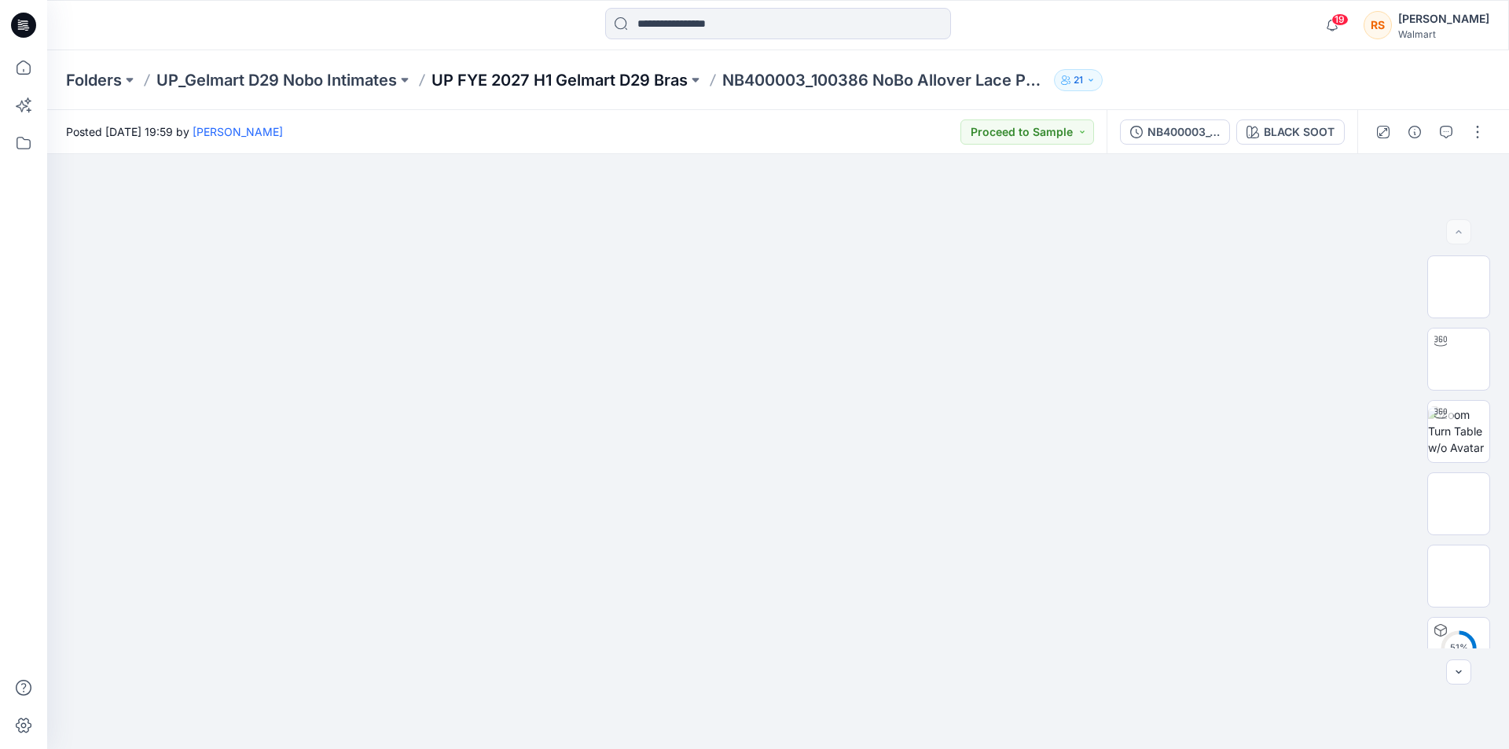
click at [626, 78] on p "UP FYE 2027 H1 Gelmart D29 Bras" at bounding box center [560, 80] width 256 height 22
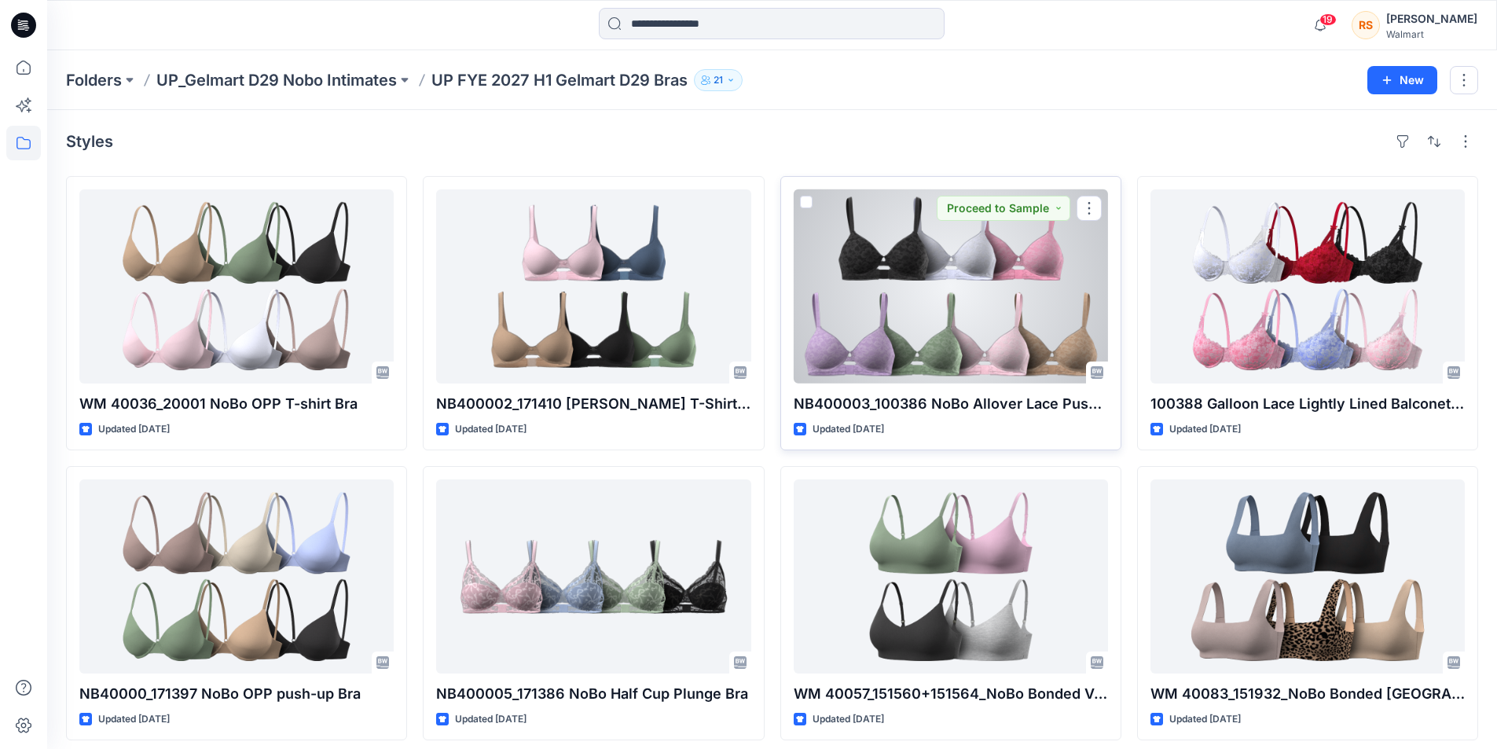
click at [931, 287] on div at bounding box center [951, 286] width 314 height 194
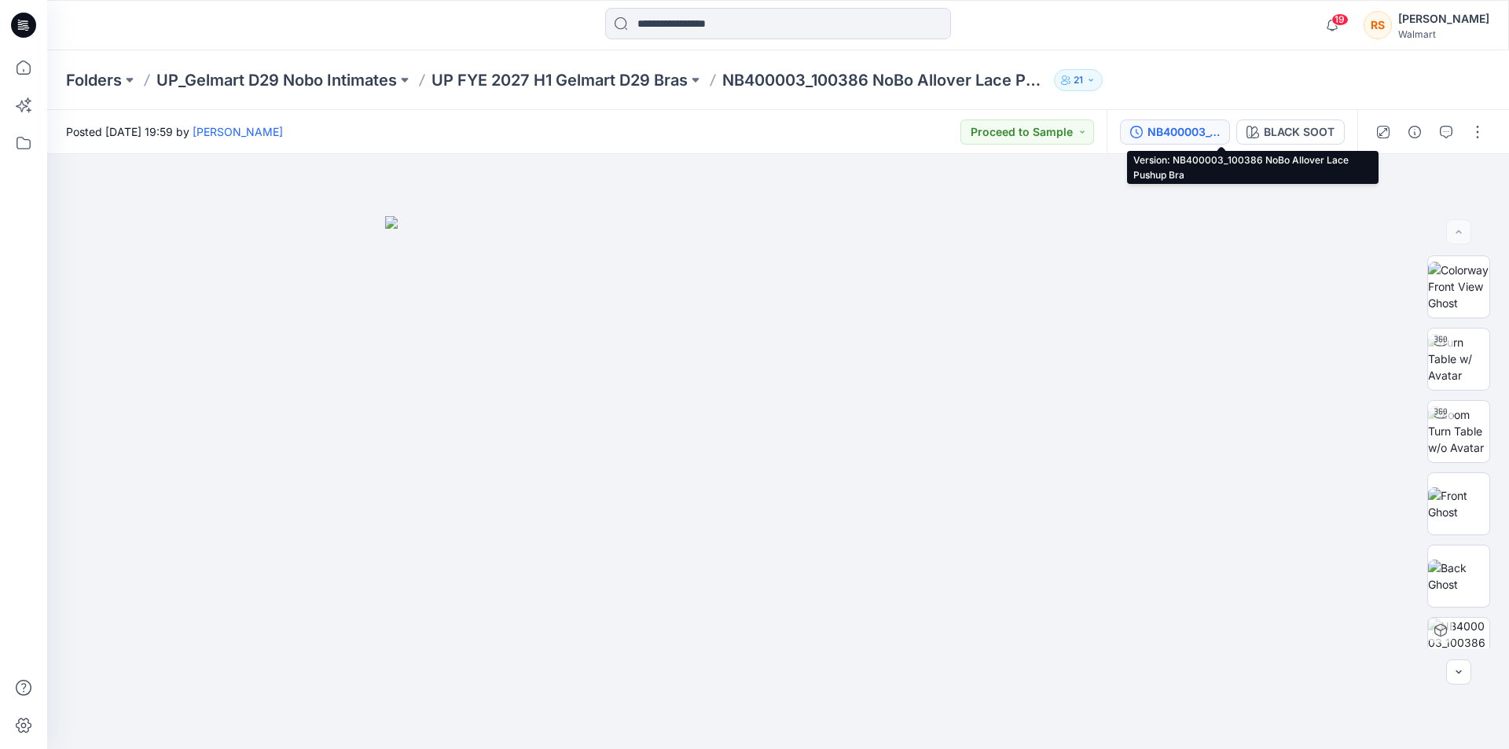
click at [1220, 138] on div "NB400003_100386 NoBo Allover Lace Pushup Bra" at bounding box center [1184, 131] width 72 height 17
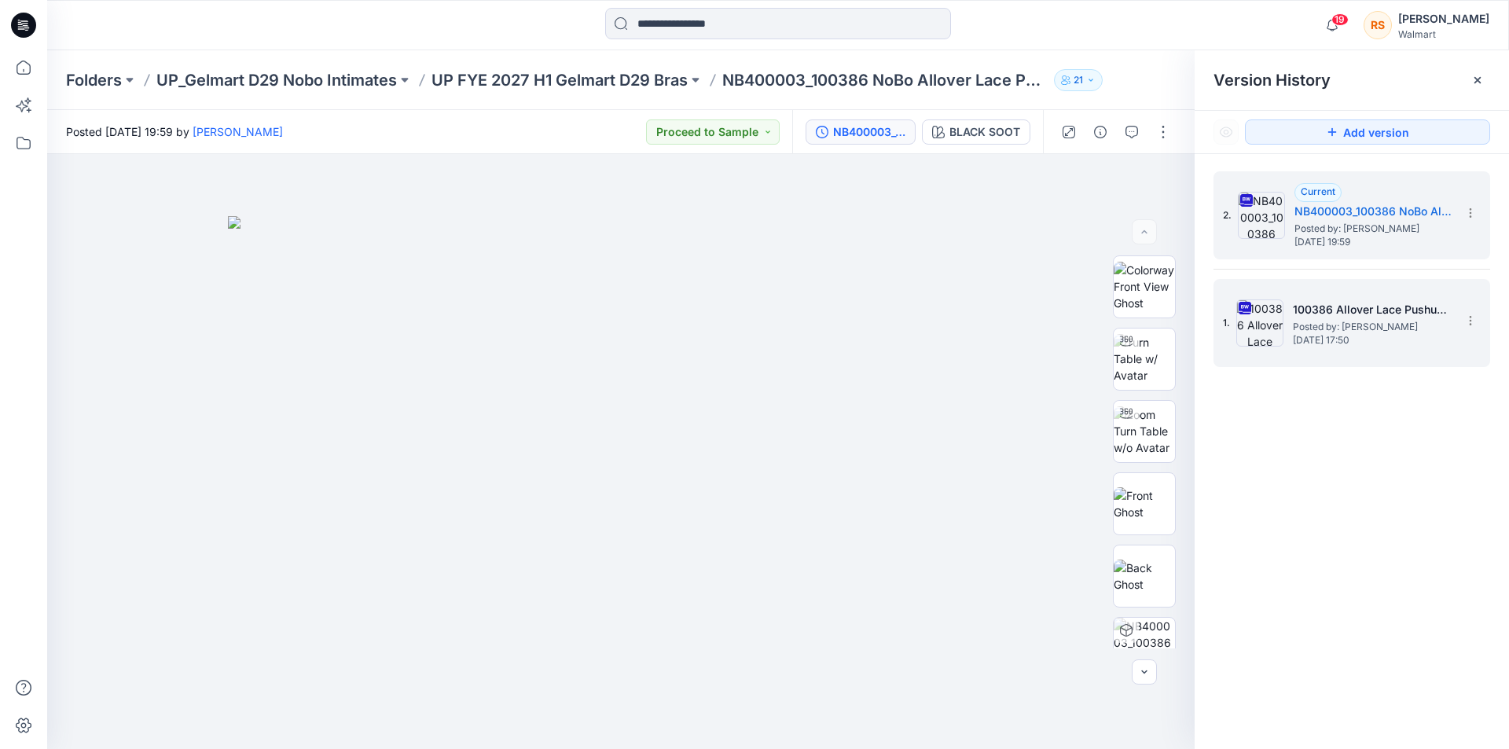
click at [1339, 312] on h5 "100386 Allover Lace Pushup Bra - Sugarcup" at bounding box center [1371, 309] width 157 height 19
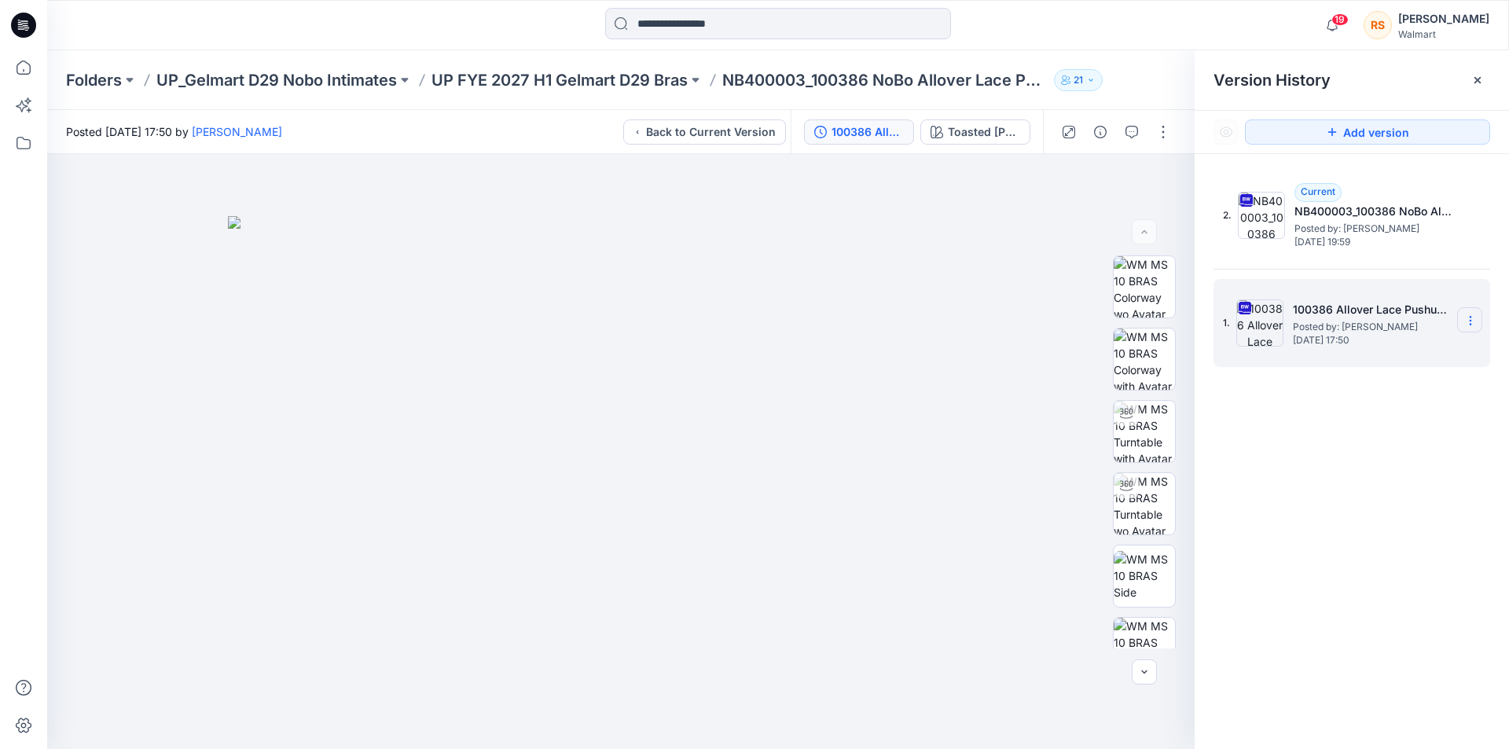
click at [1469, 318] on icon at bounding box center [1470, 320] width 13 height 13
click at [1399, 347] on span "Download Source BW File" at bounding box center [1391, 351] width 132 height 19
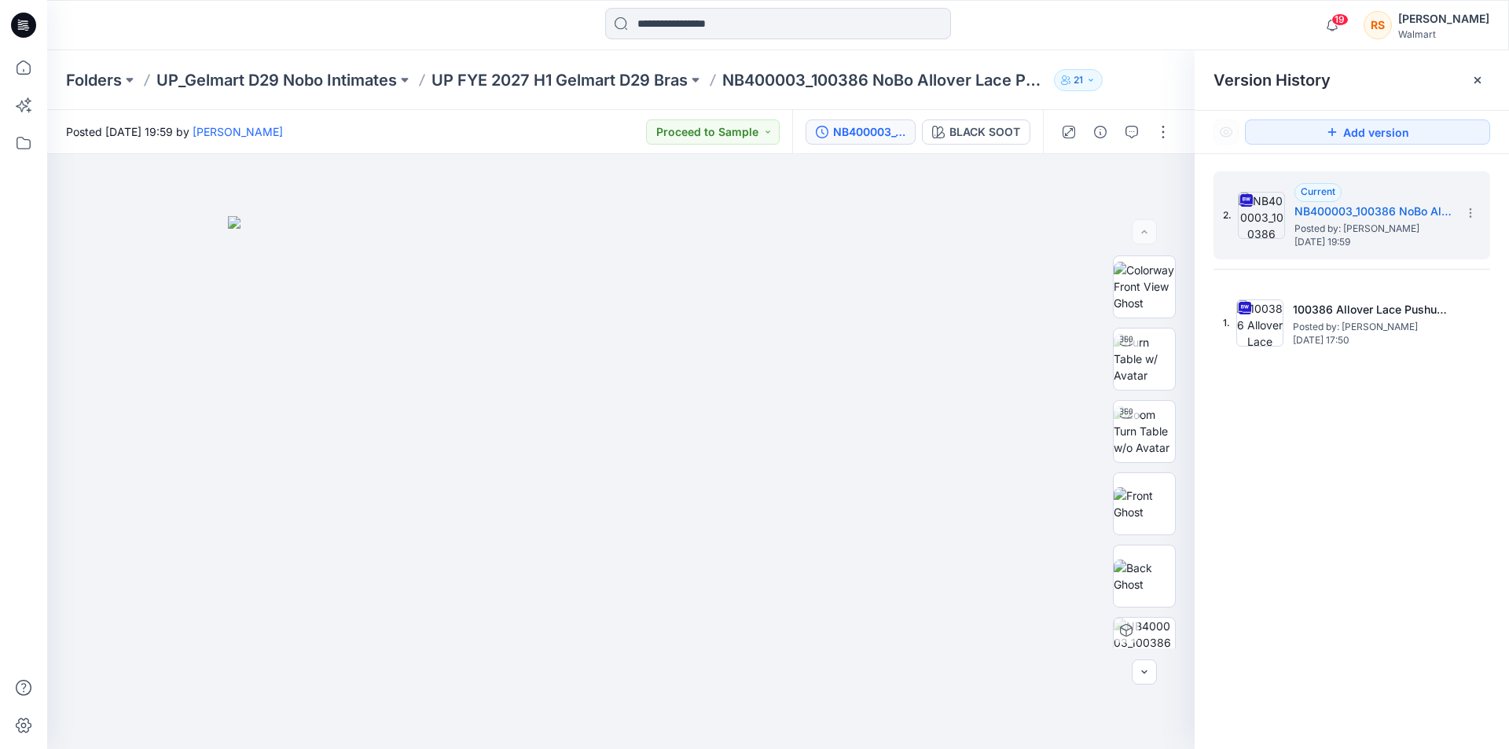
click at [19, 24] on icon at bounding box center [23, 25] width 25 height 25
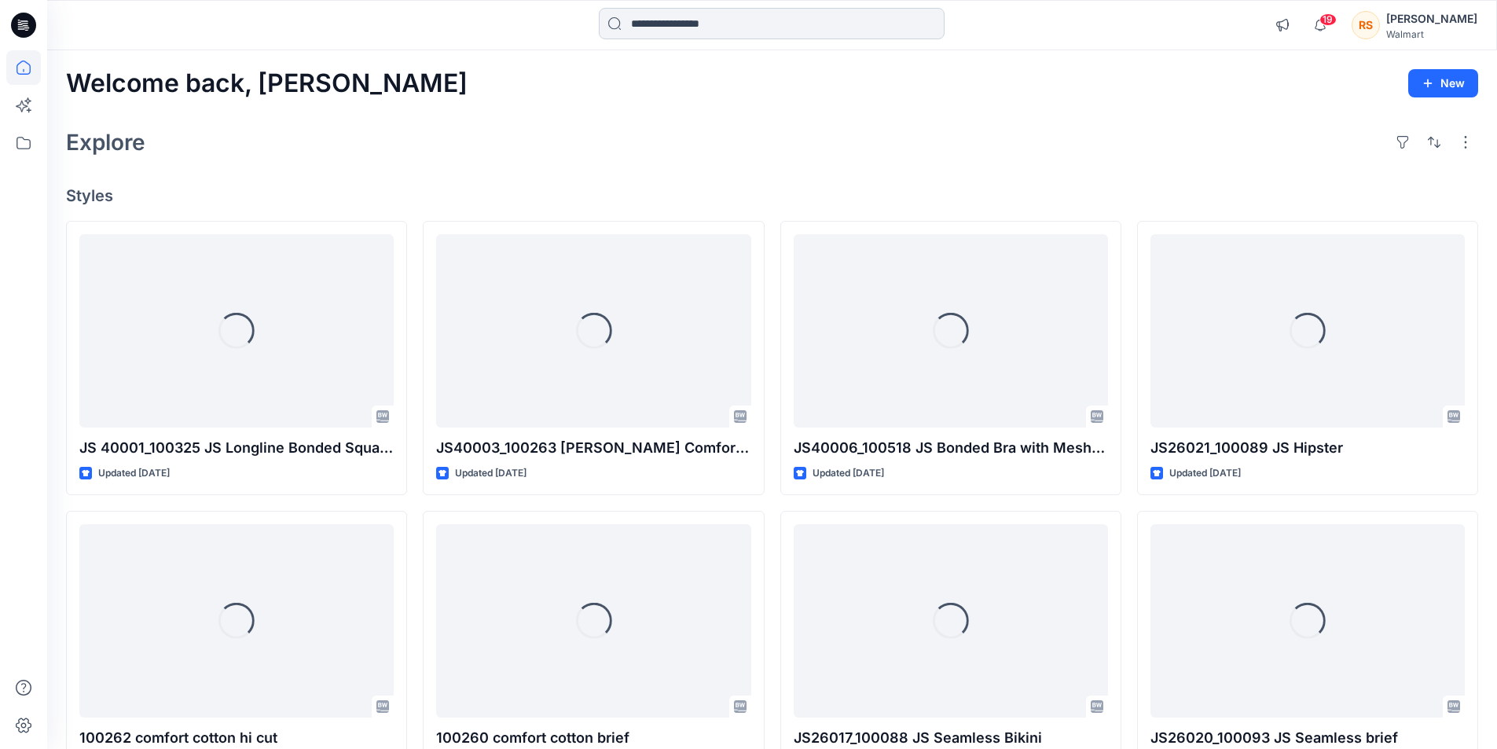
click at [693, 28] on input at bounding box center [772, 23] width 346 height 31
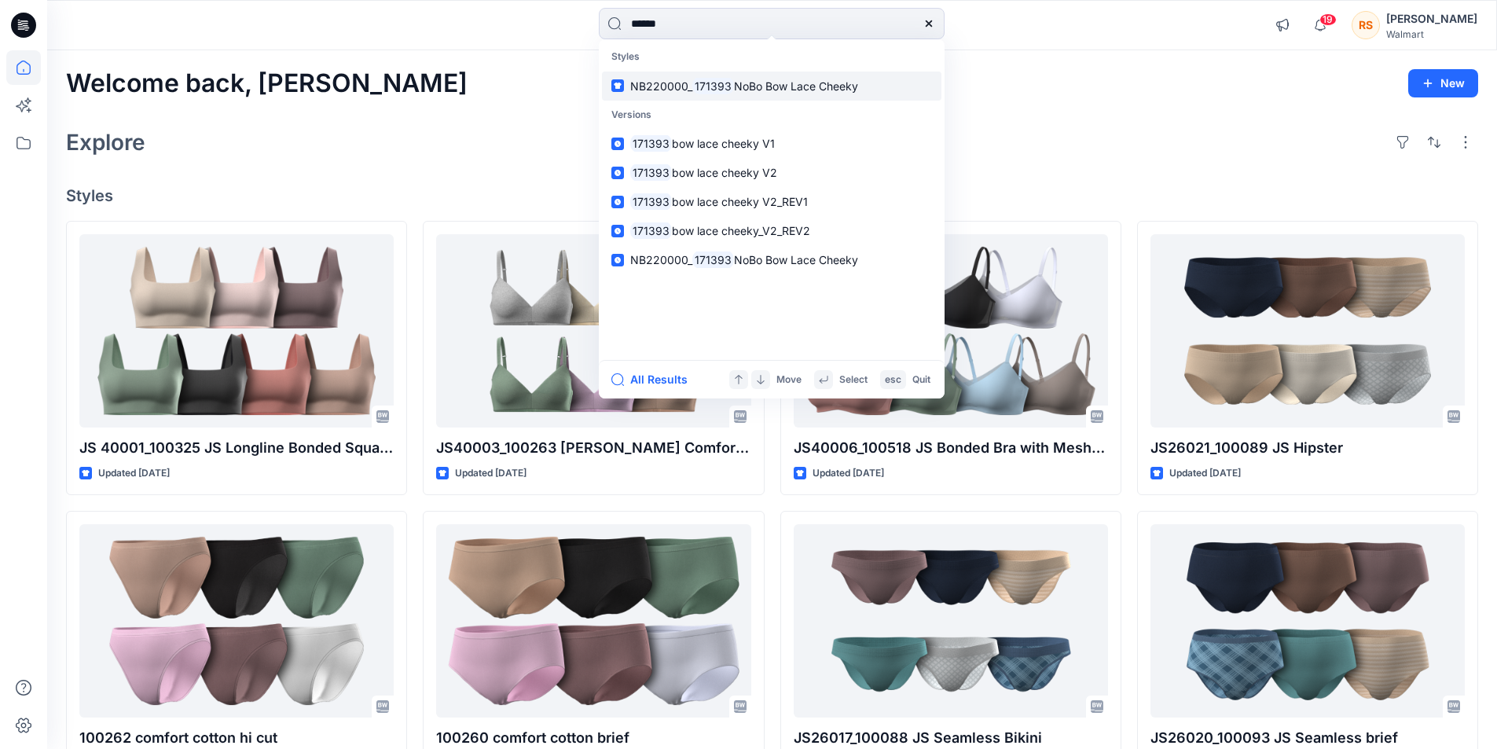
type input "******"
click at [744, 79] on span "NoBo Bow Lace Cheeky" at bounding box center [796, 85] width 124 height 13
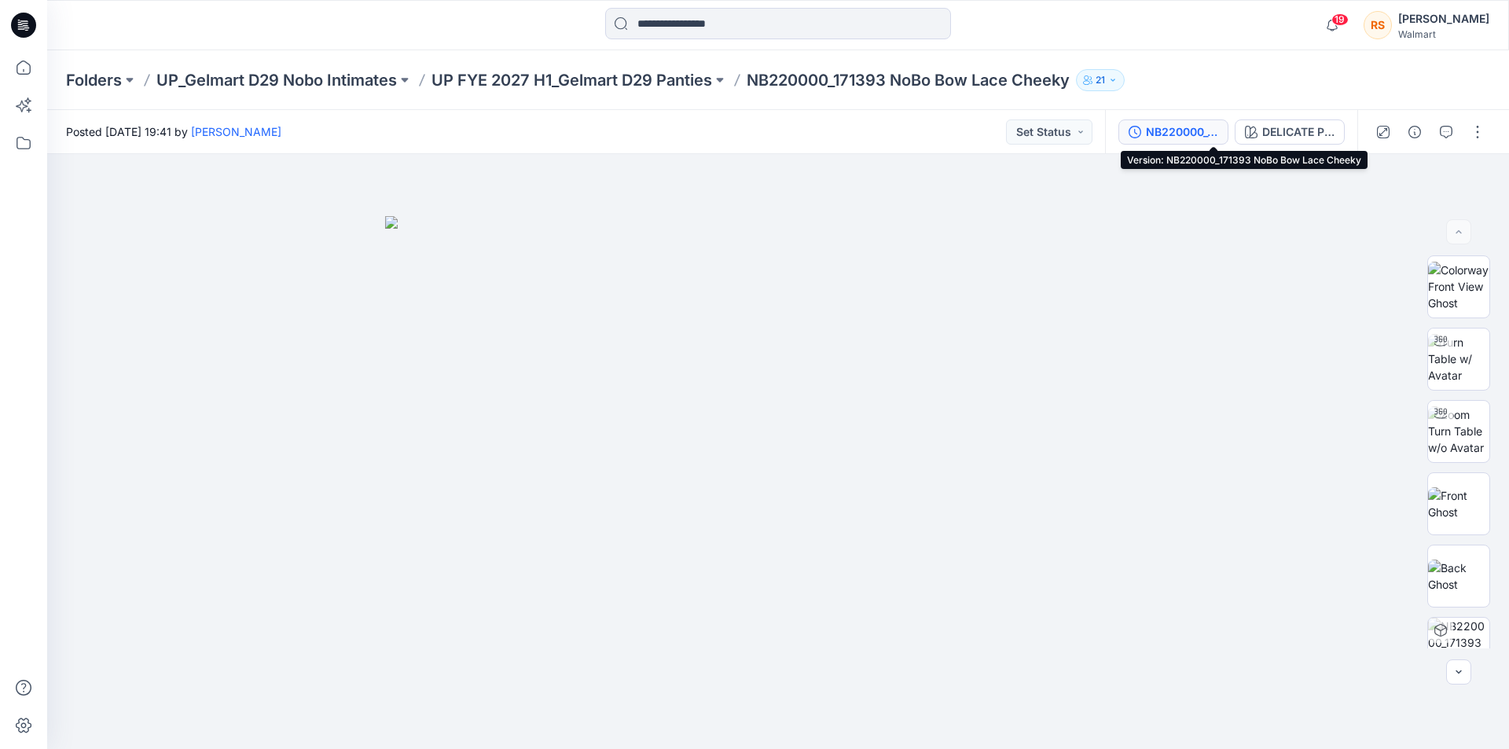
click at [1218, 134] on div "NB220000_171393 NoBo Bow Lace Cheeky" at bounding box center [1182, 131] width 72 height 17
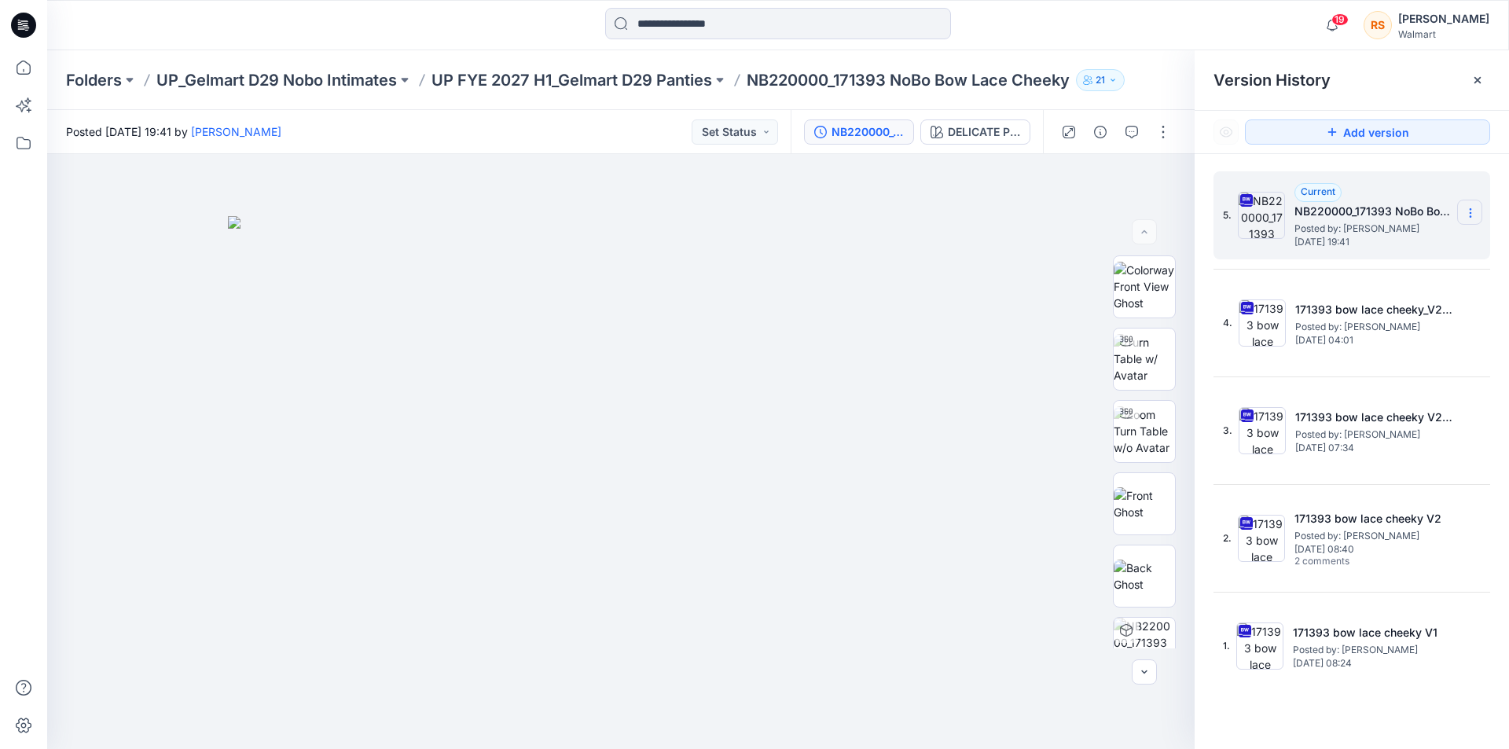
click at [1469, 211] on icon at bounding box center [1470, 213] width 13 height 13
click at [1391, 241] on span "Download Source BW File" at bounding box center [1391, 243] width 132 height 19
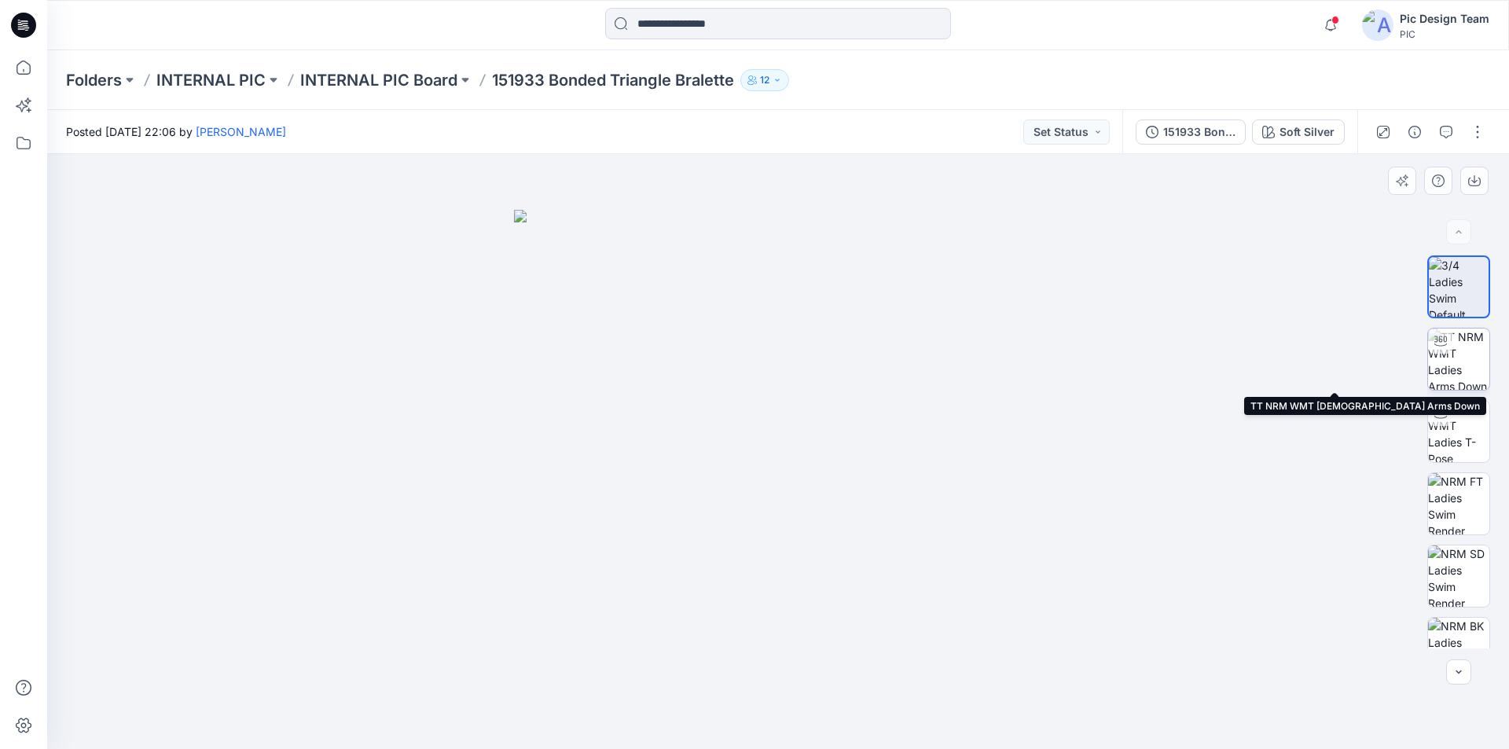
click at [1454, 358] on img at bounding box center [1458, 359] width 61 height 61
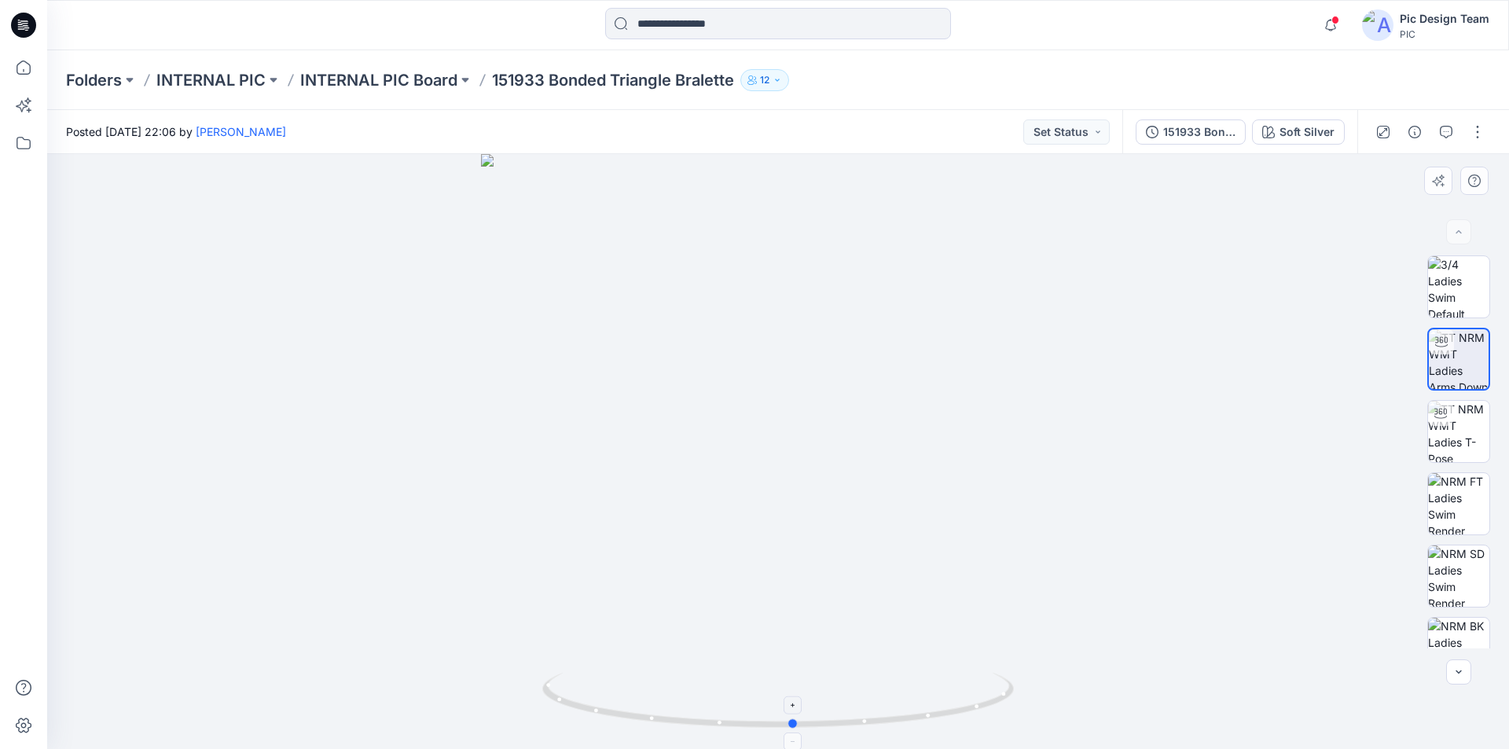
drag, startPoint x: 995, startPoint y: 704, endPoint x: 1011, endPoint y: 718, distance: 21.7
click at [1011, 718] on icon at bounding box center [780, 702] width 476 height 59
